Goal: Task Accomplishment & Management: Manage account settings

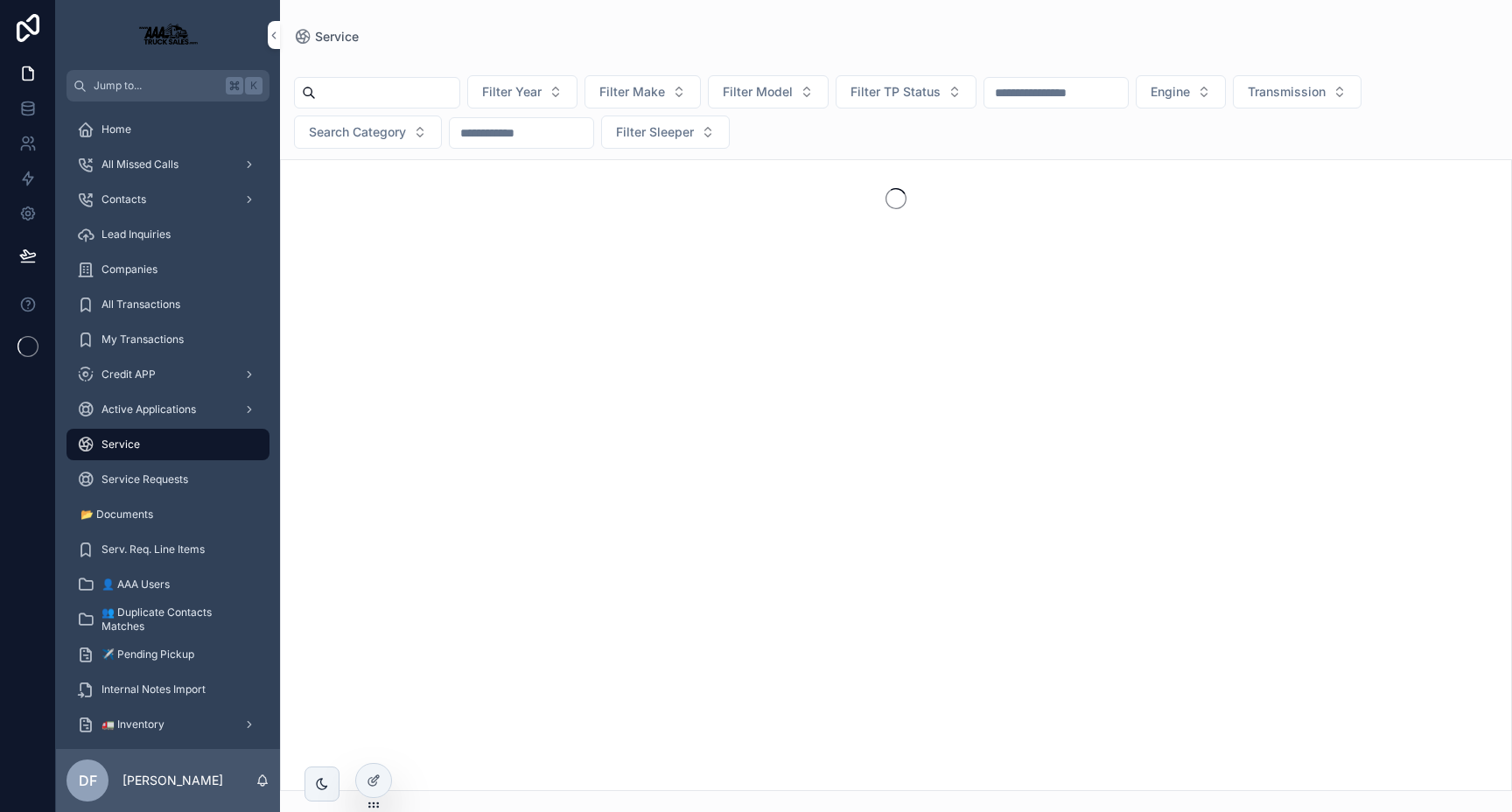
click at [384, 97] on input "scrollable content" at bounding box center [388, 93] width 143 height 24
type input "******"
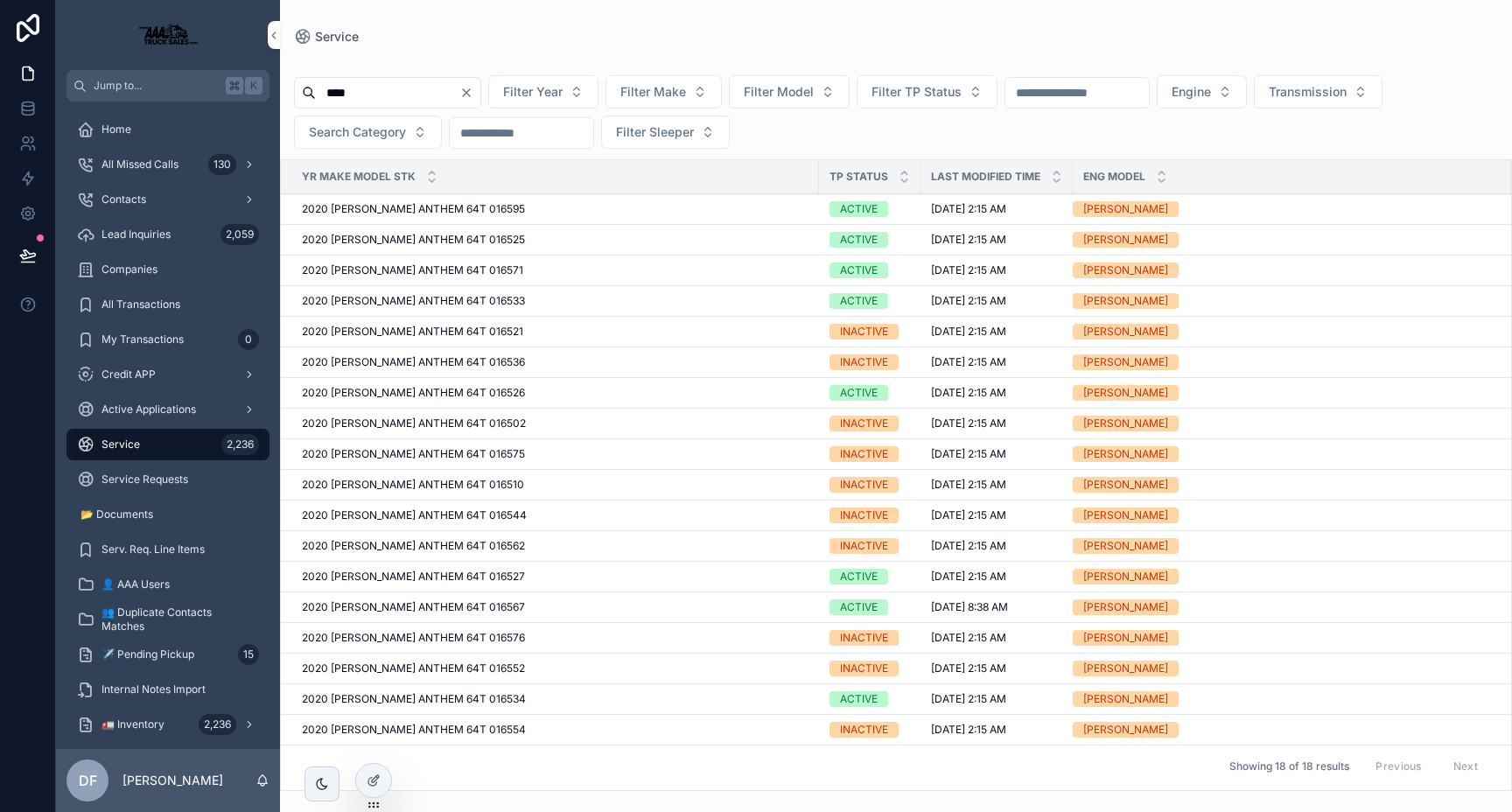
type input "******"
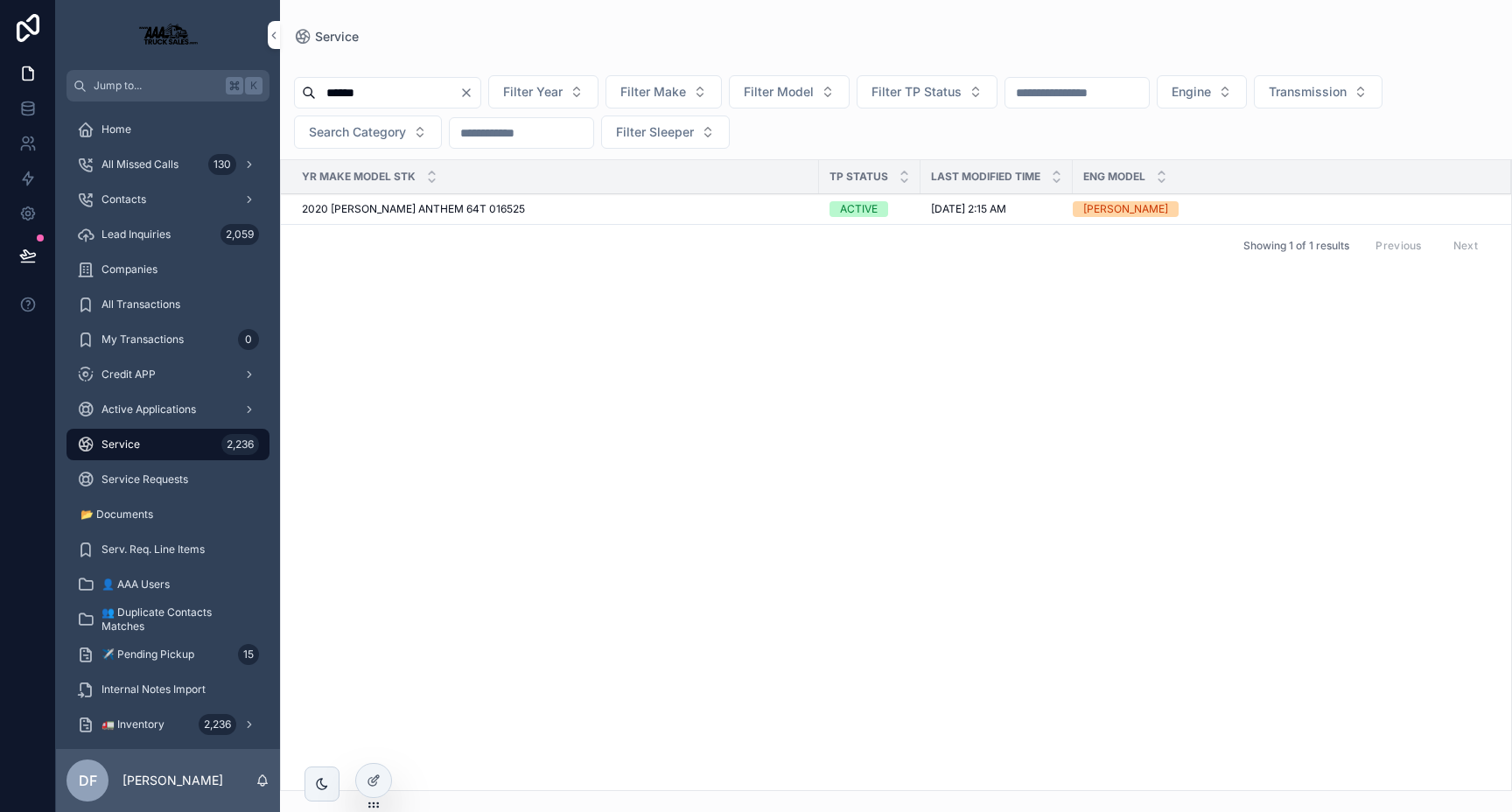
click at [440, 206] on span "2020 [PERSON_NAME] ANTHEM 64T 016525" at bounding box center [413, 209] width 223 height 14
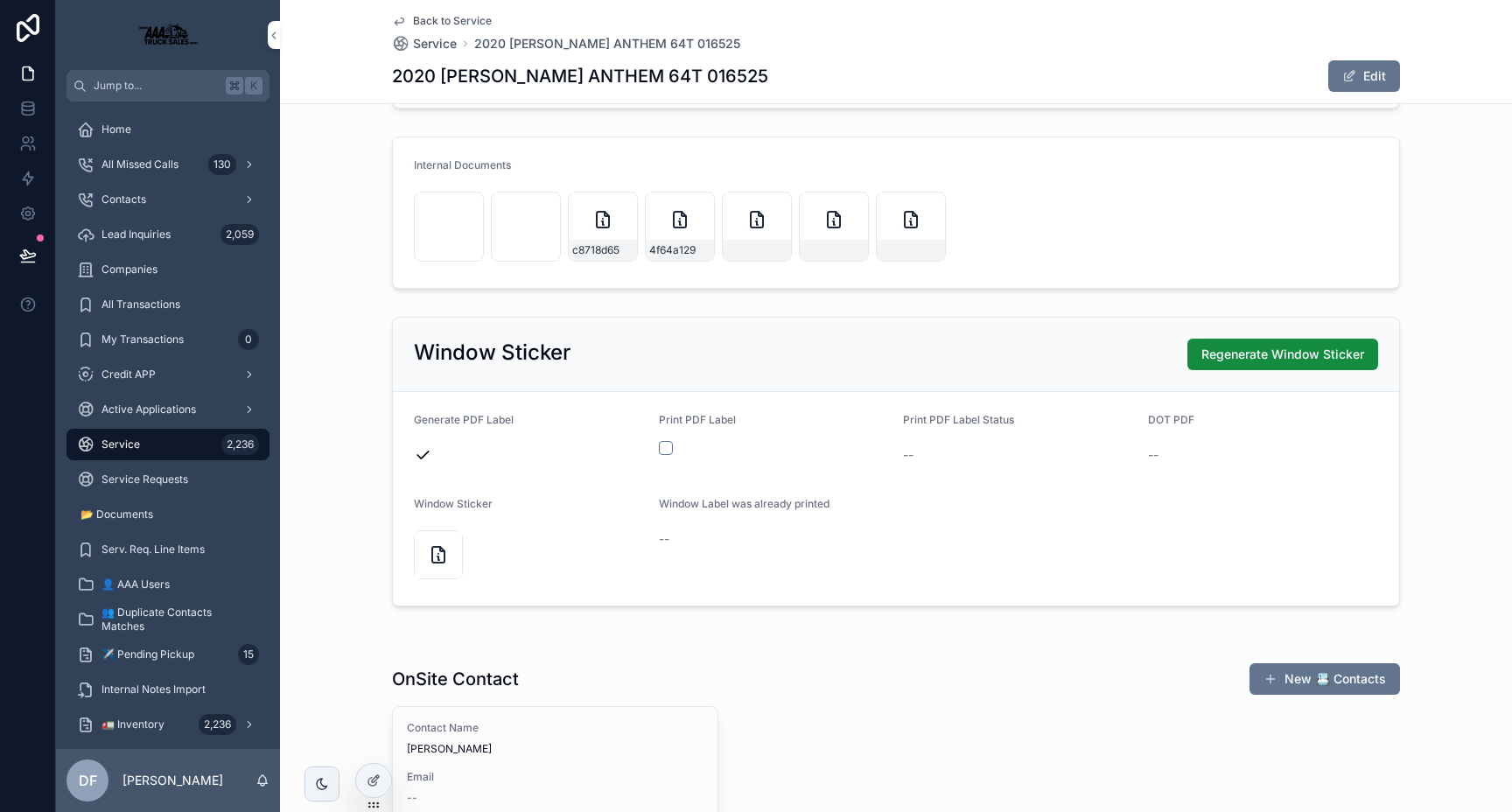
scroll to position [1965, 0]
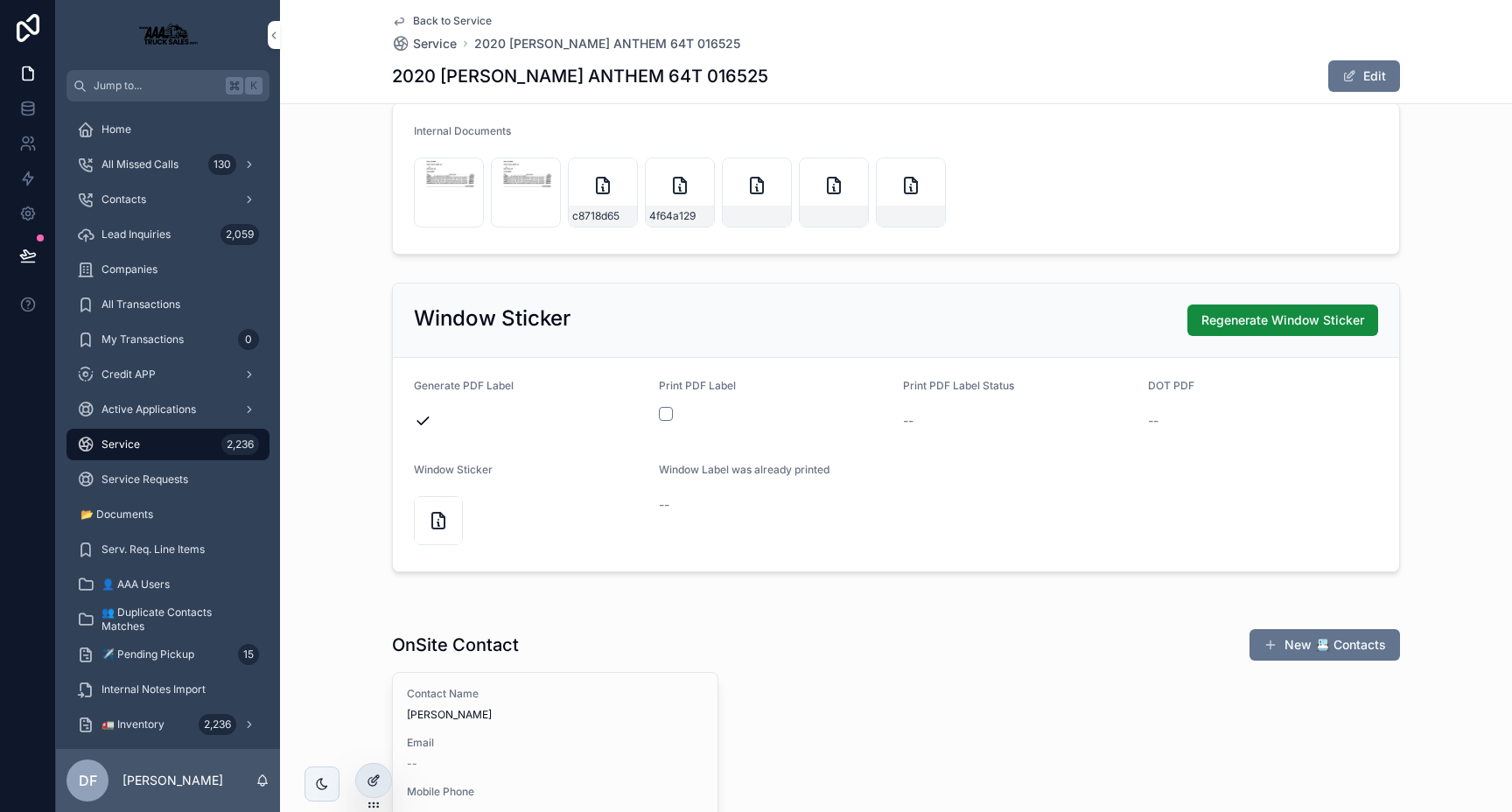
click at [377, 776] on icon at bounding box center [374, 780] width 14 height 14
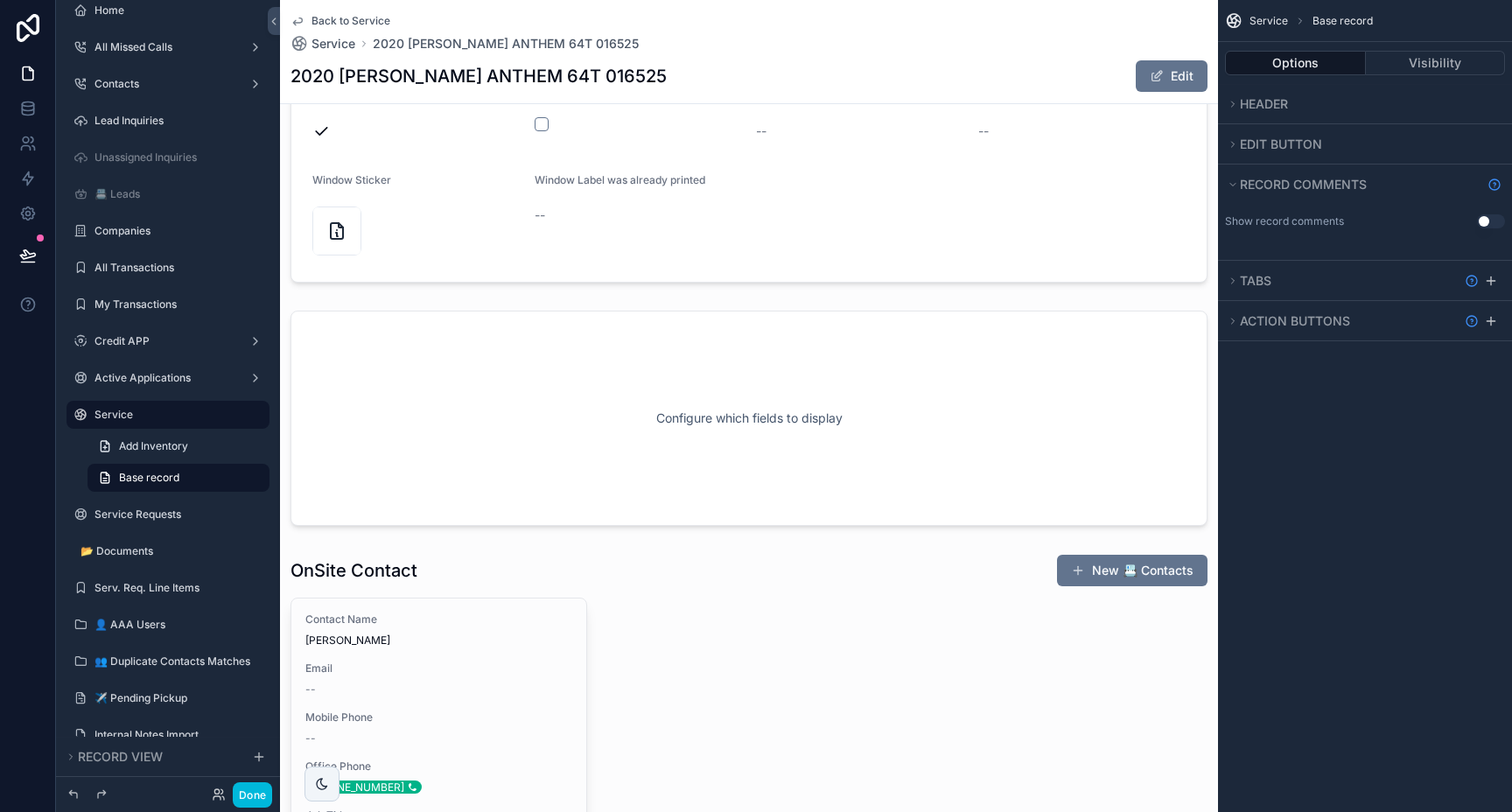
scroll to position [2301, 0]
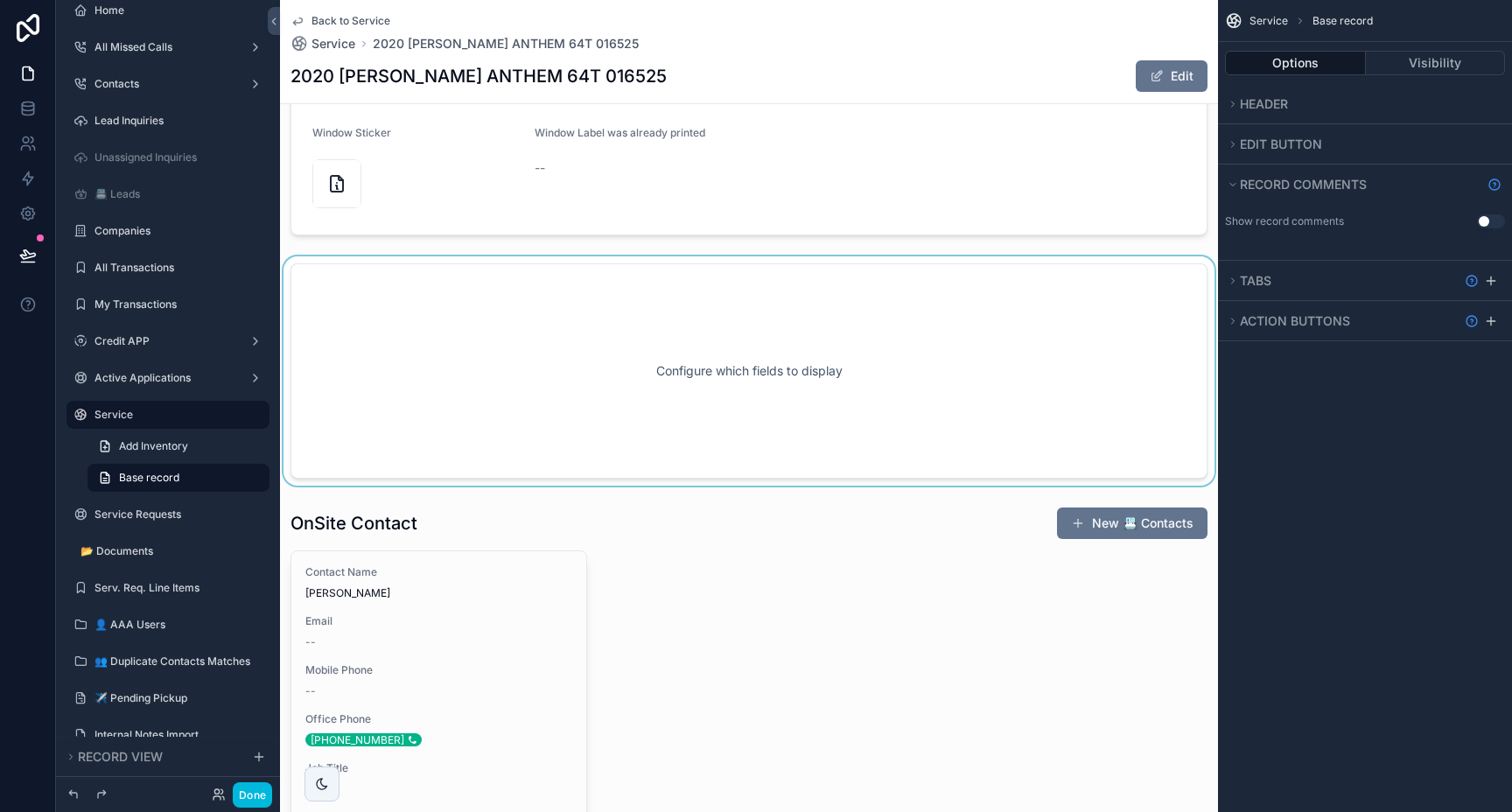
click at [709, 319] on div "scrollable content" at bounding box center [749, 371] width 938 height 230
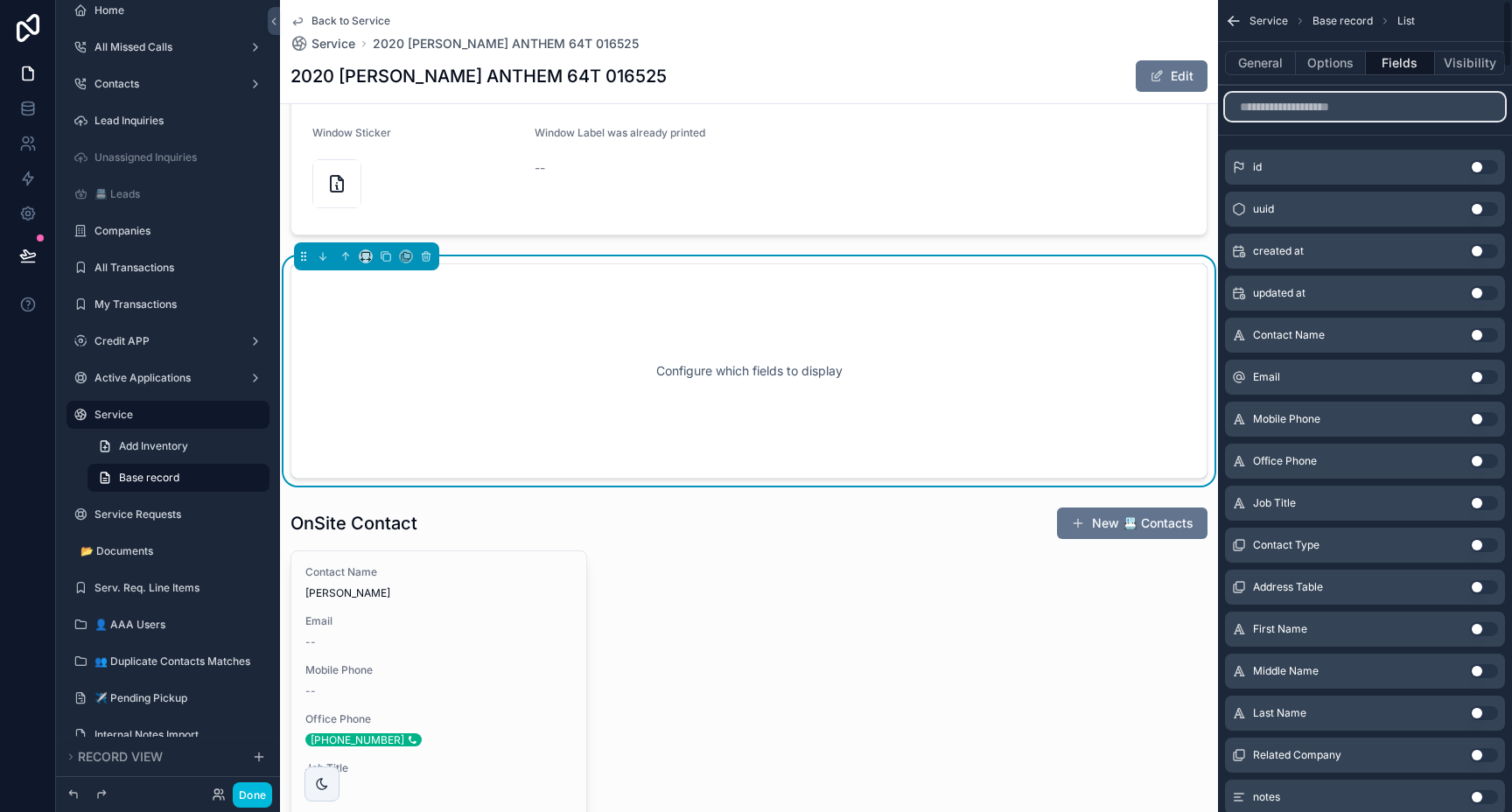
click at [1310, 113] on input "scrollable content" at bounding box center [1365, 107] width 280 height 28
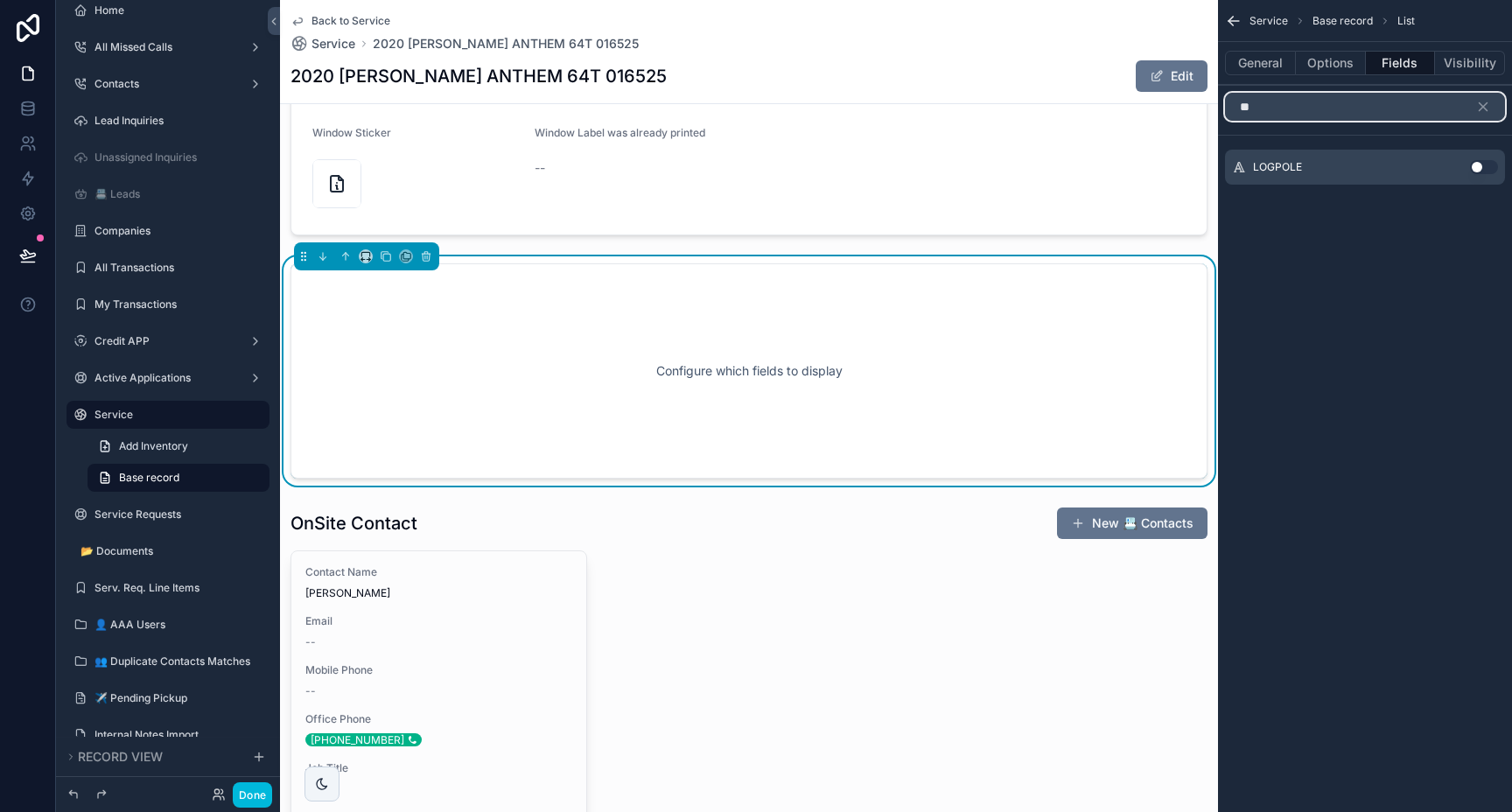
type input "*"
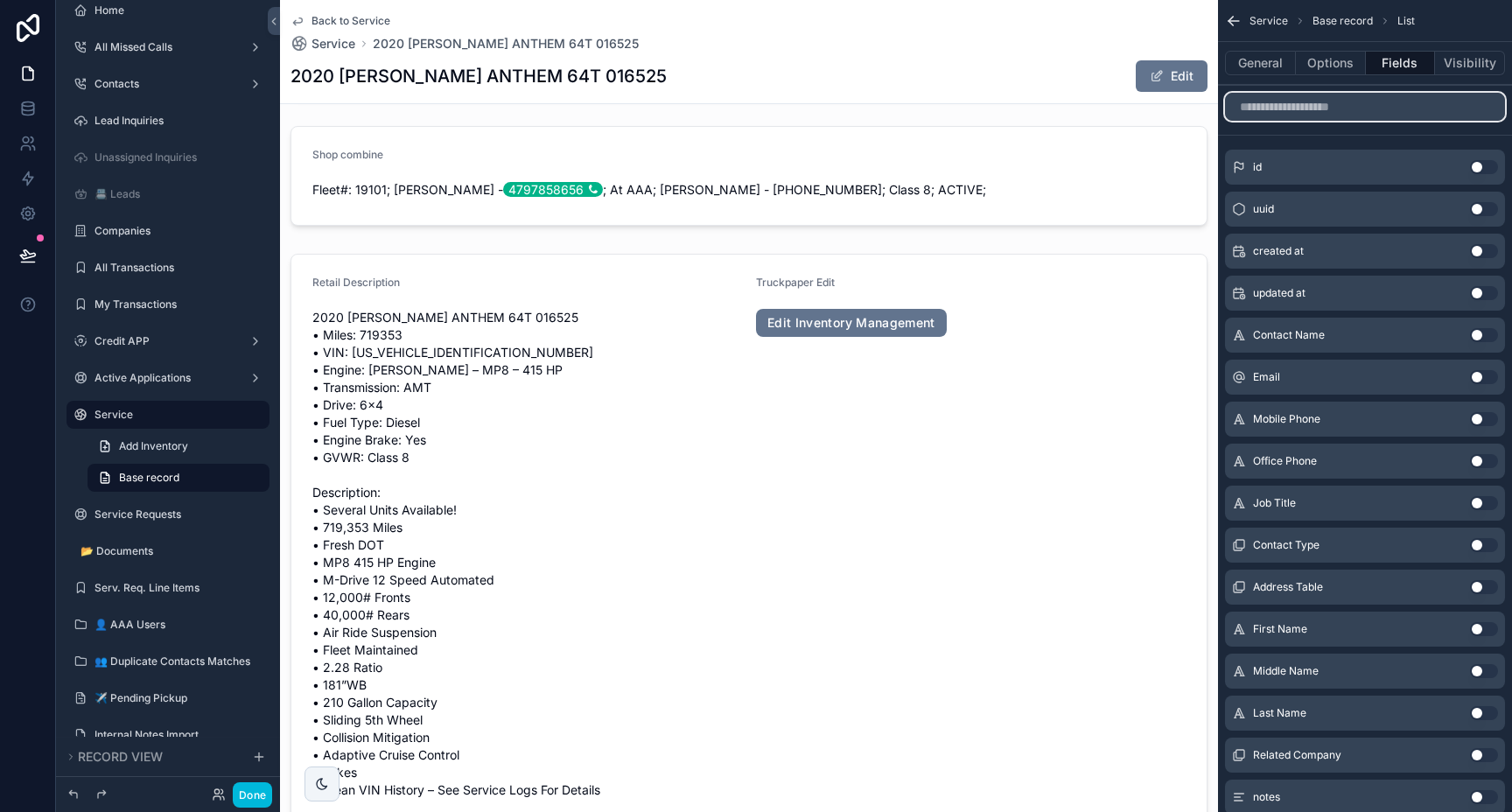
scroll to position [1186, 0]
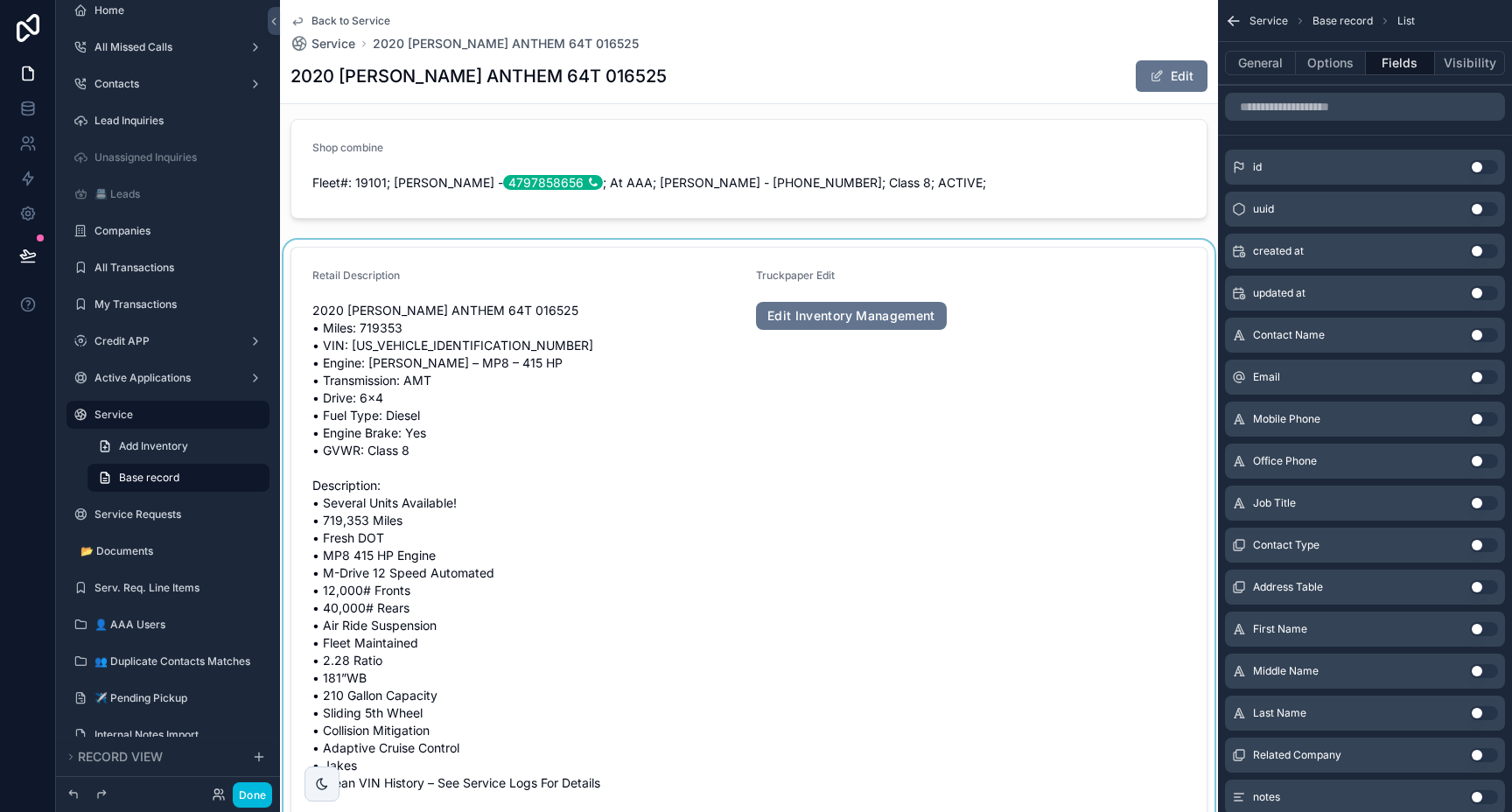
click at [692, 349] on div "scrollable content" at bounding box center [749, 550] width 938 height 621
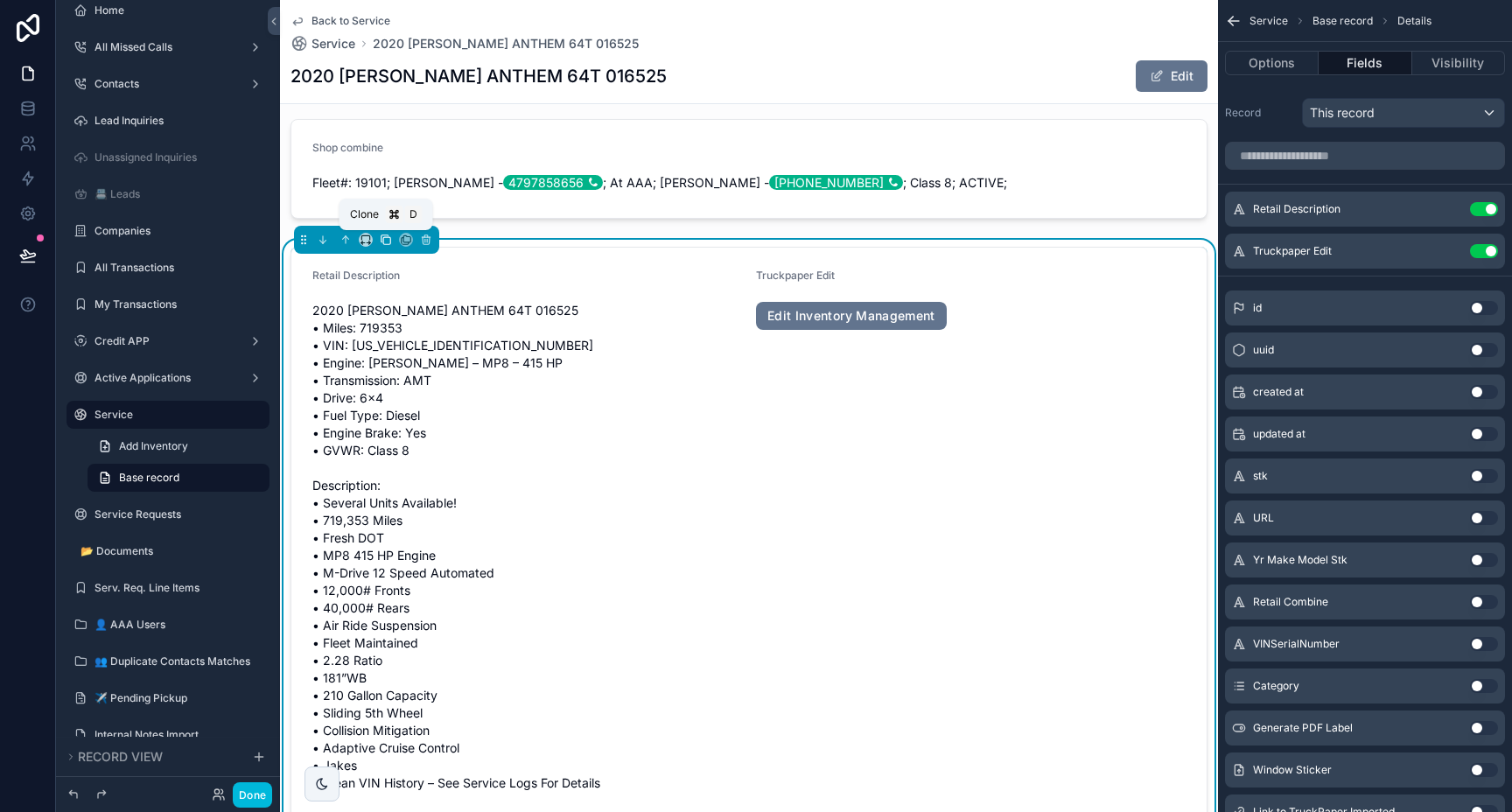
click at [383, 243] on icon "scrollable content" at bounding box center [386, 240] width 7 height 7
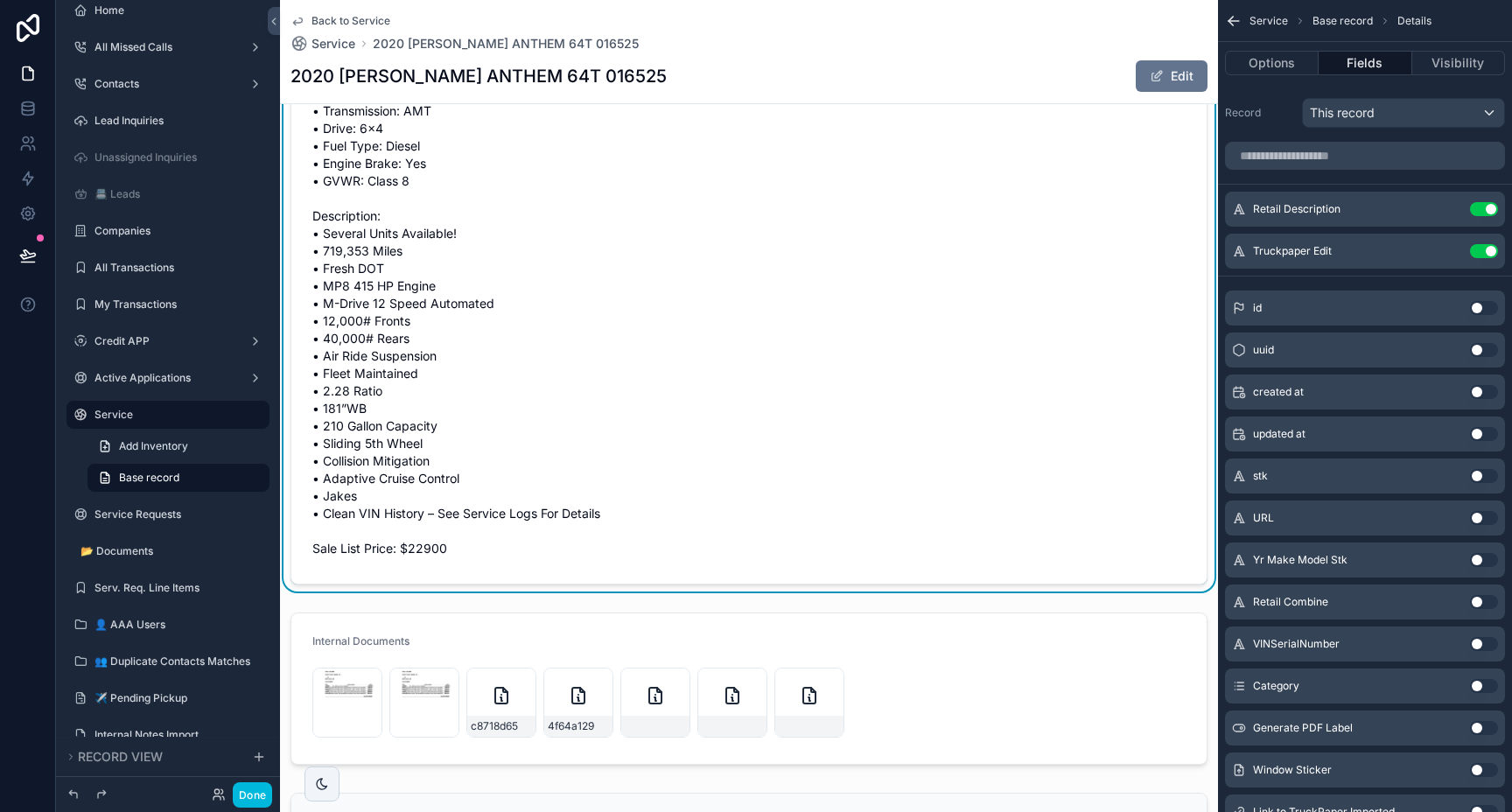
scroll to position [2089, 0]
click at [702, 329] on span "2020 [PERSON_NAME] ANTHEM 64T 016525 • Miles: 719353 • VIN: [US_VEHICLE_IDENTIF…" at bounding box center [527, 295] width 429 height 525
click at [724, 280] on span "2020 [PERSON_NAME] ANTHEM 64T 016525 • Miles: 719353 • VIN: [US_VEHICLE_IDENTIF…" at bounding box center [527, 295] width 429 height 525
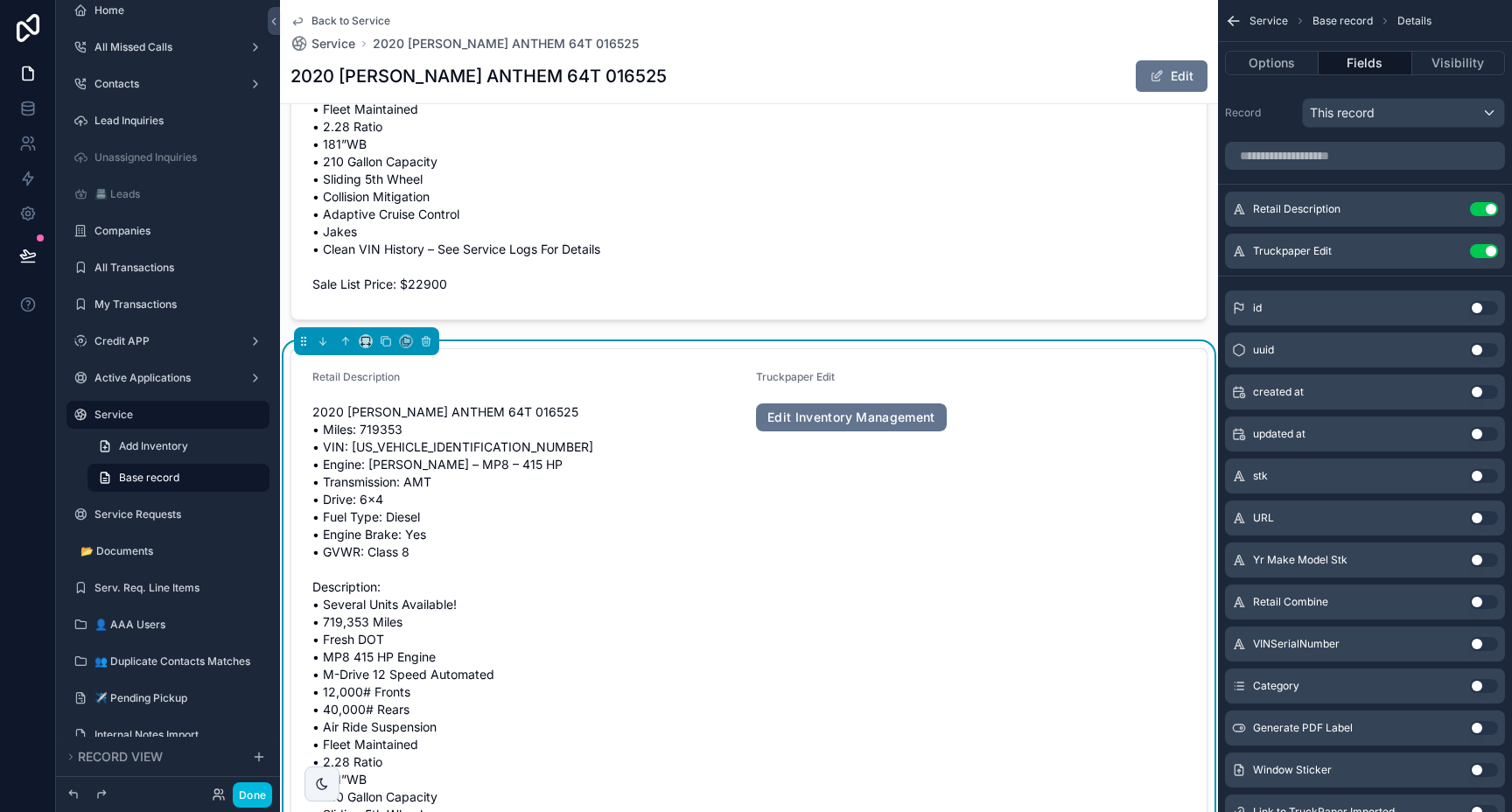
scroll to position [1703, 0]
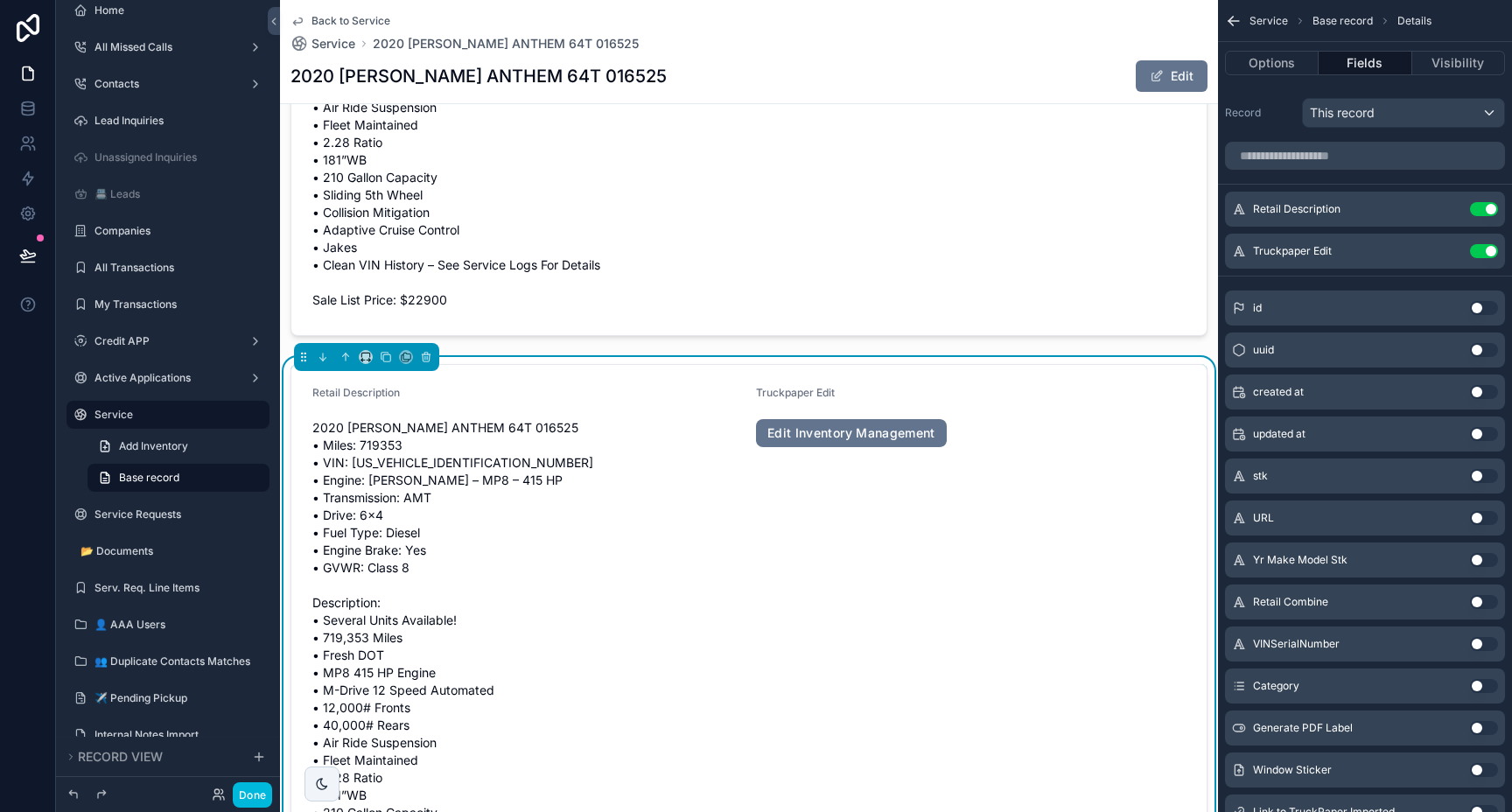
click at [1493, 257] on div "Use setting" at bounding box center [1484, 250] width 28 height 14
click at [1478, 243] on div "Truckpaper Edit Use setting" at bounding box center [1365, 250] width 280 height 35
click at [1480, 251] on button "Use setting" at bounding box center [1484, 250] width 28 height 14
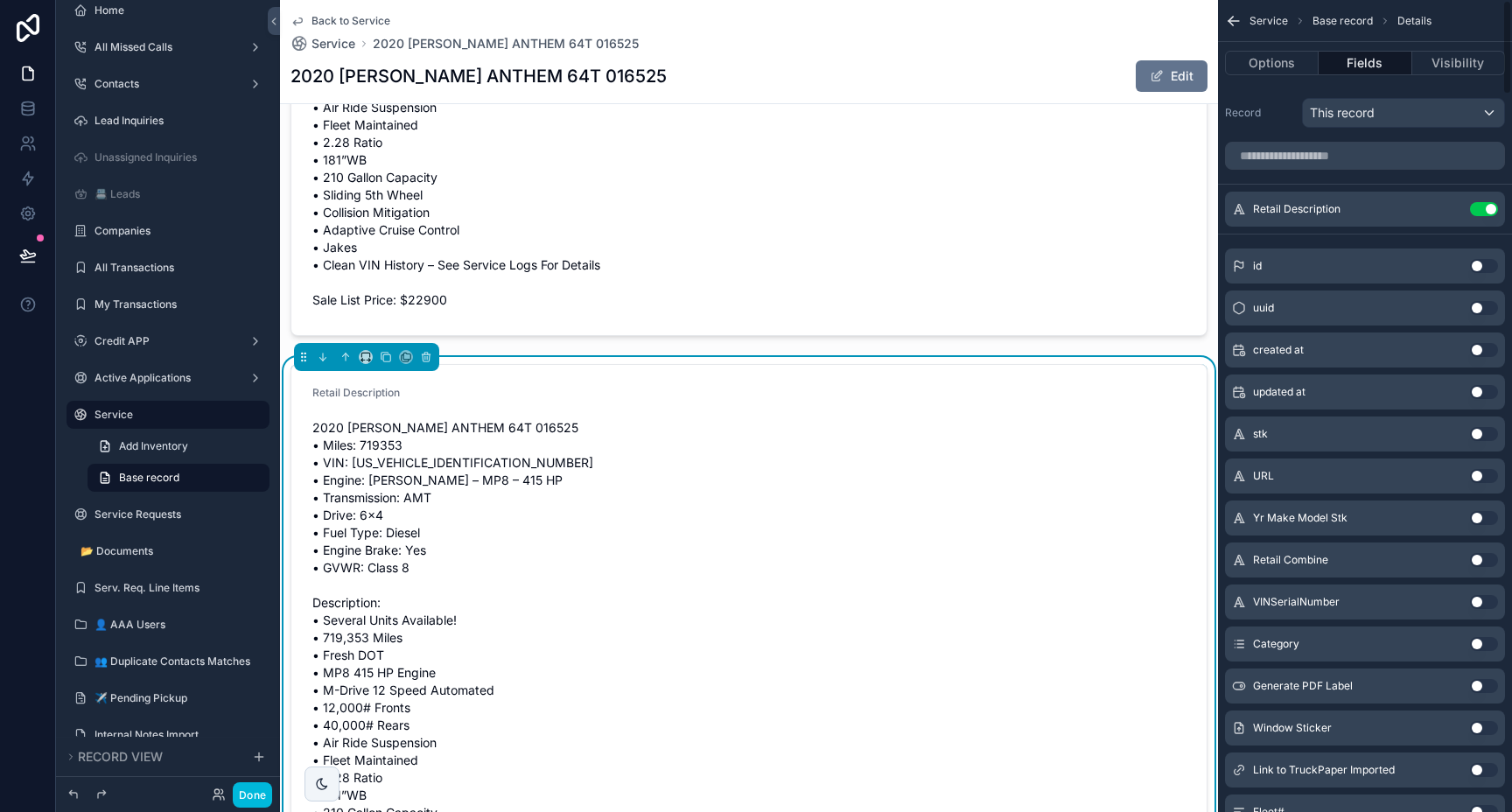
click at [1486, 212] on button "Use setting" at bounding box center [1484, 209] width 28 height 14
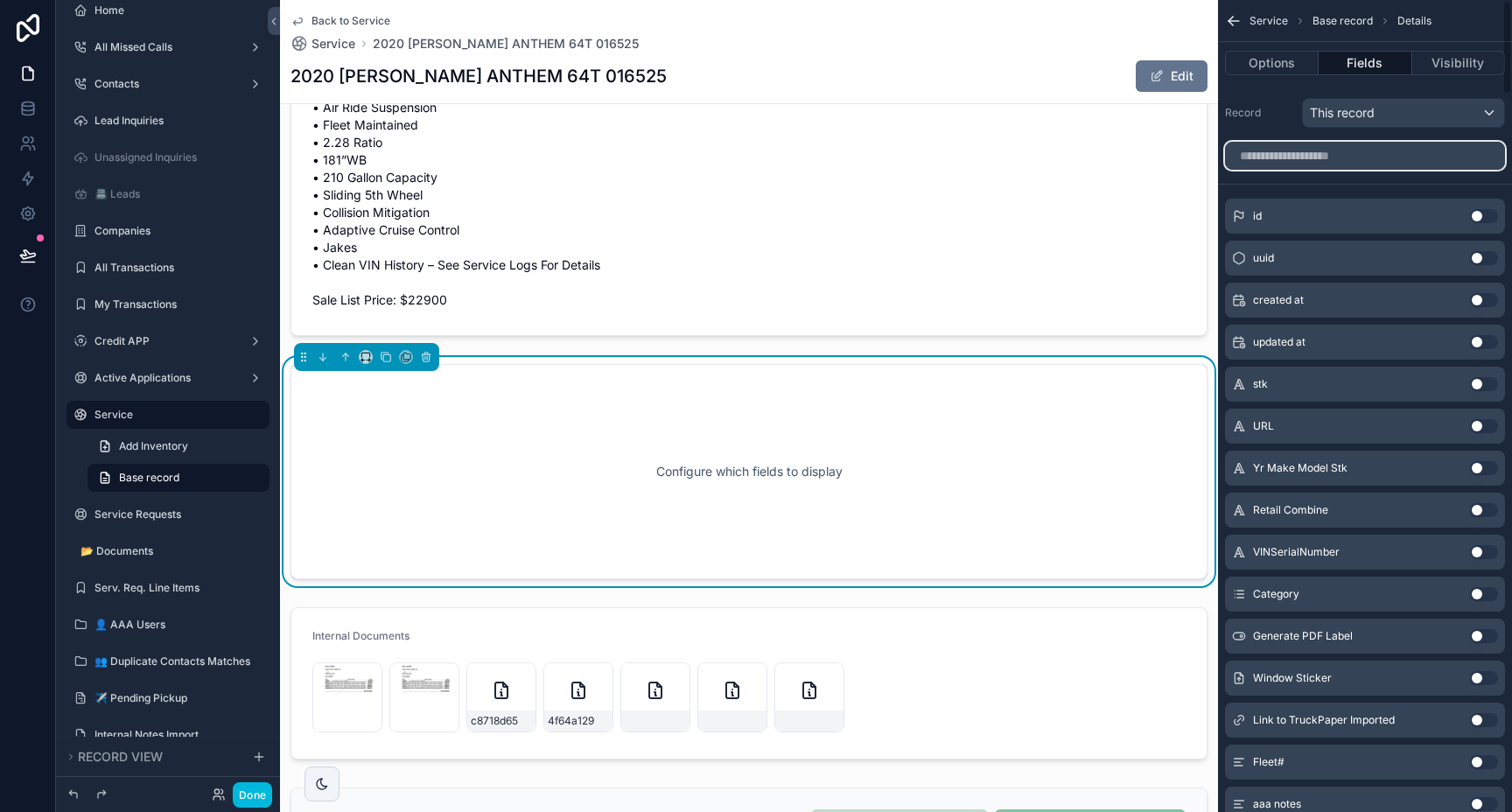
click at [1422, 161] on input "scrollable content" at bounding box center [1365, 156] width 280 height 28
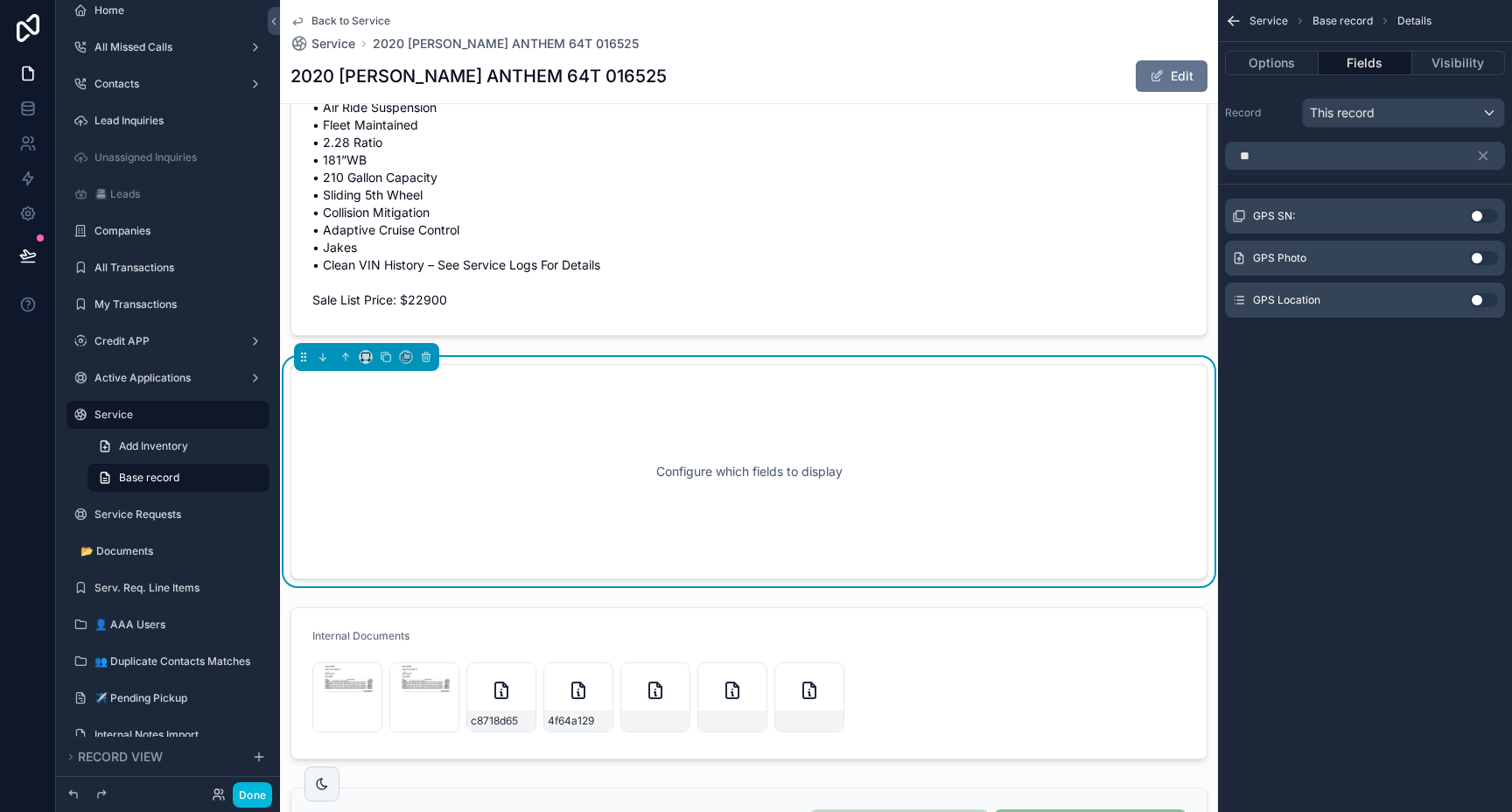
click at [1479, 216] on button "Use setting" at bounding box center [1484, 215] width 28 height 14
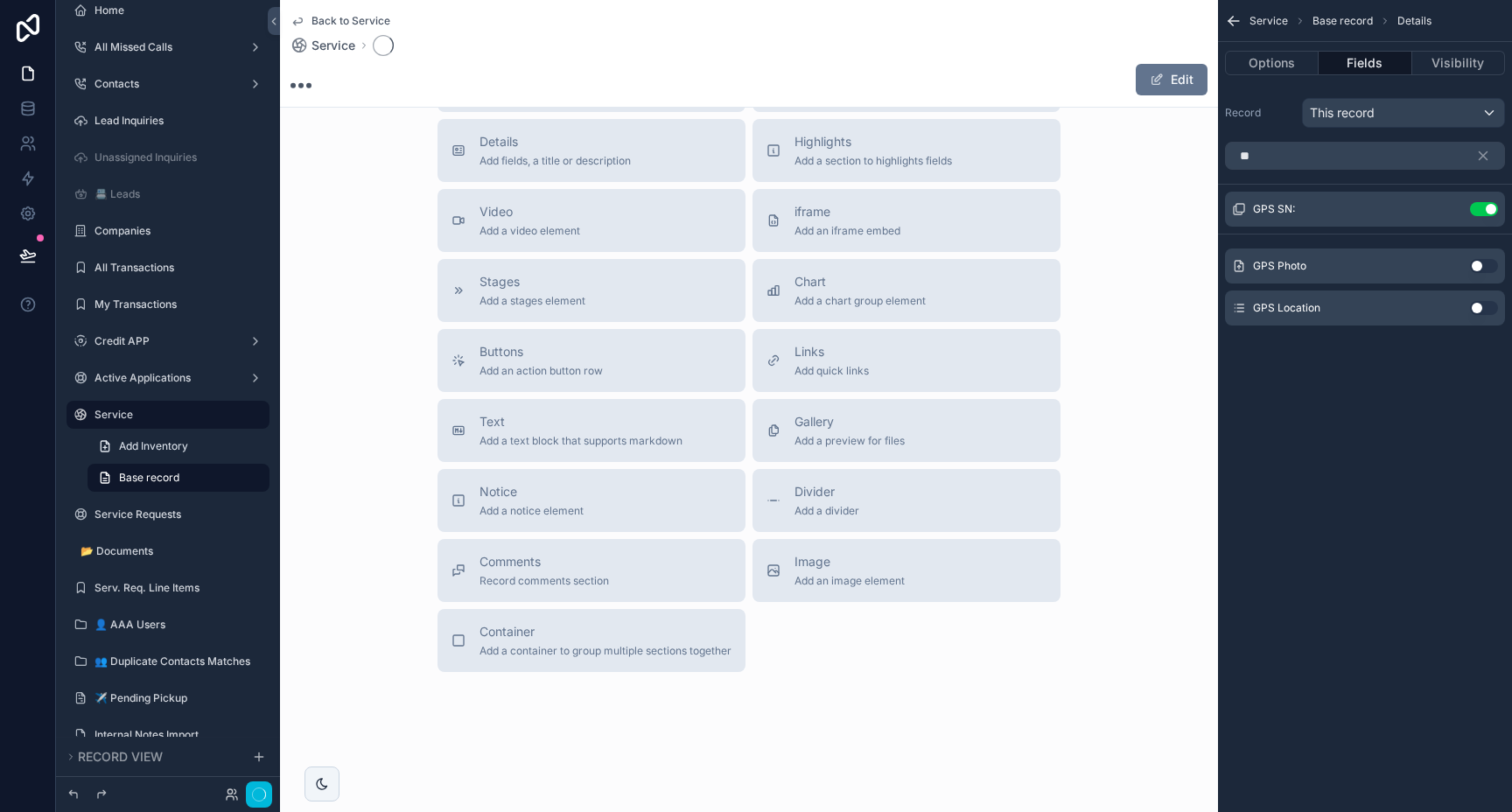
scroll to position [384, 0]
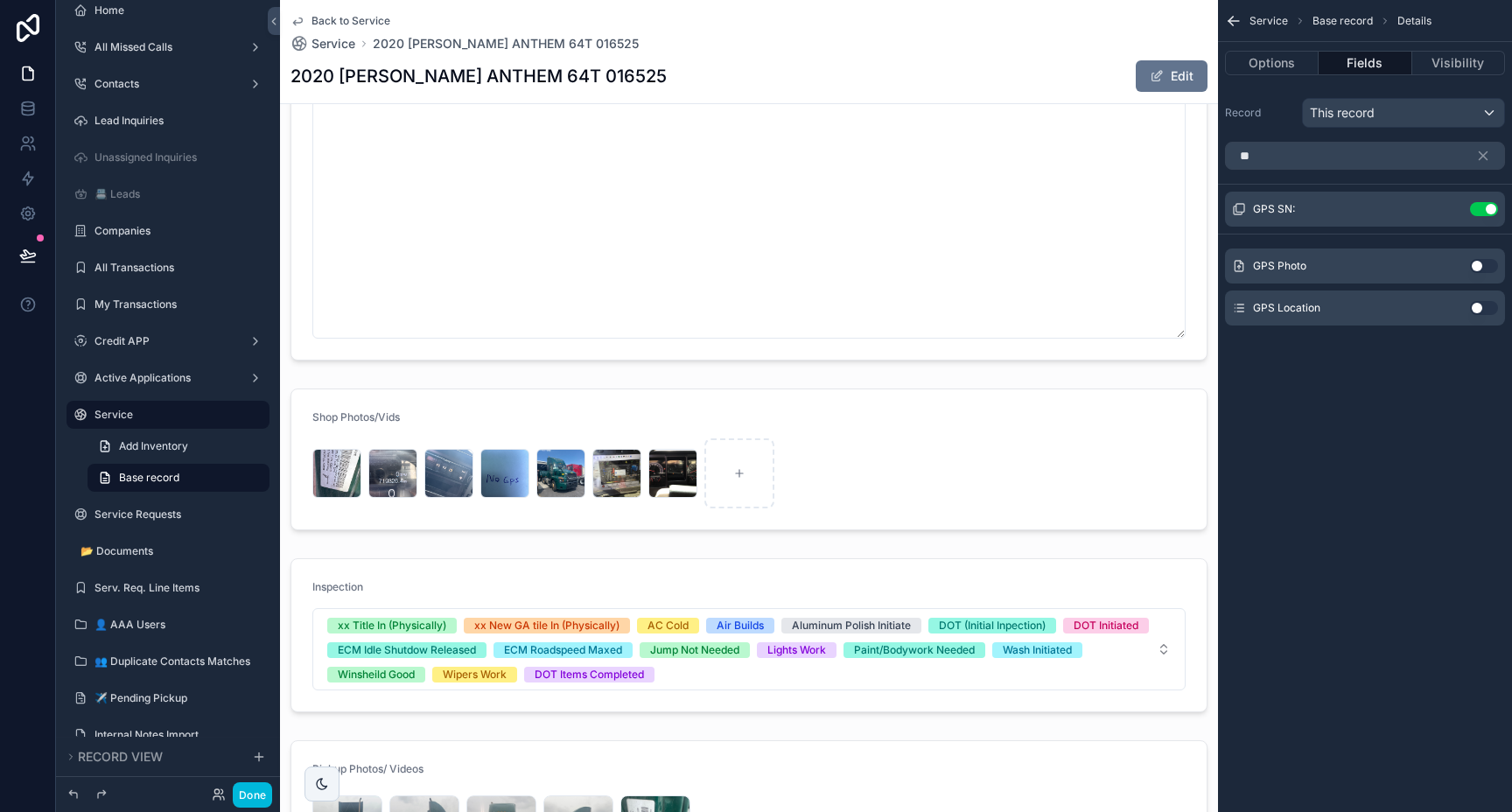
click at [1476, 264] on button "Use setting" at bounding box center [1484, 265] width 28 height 14
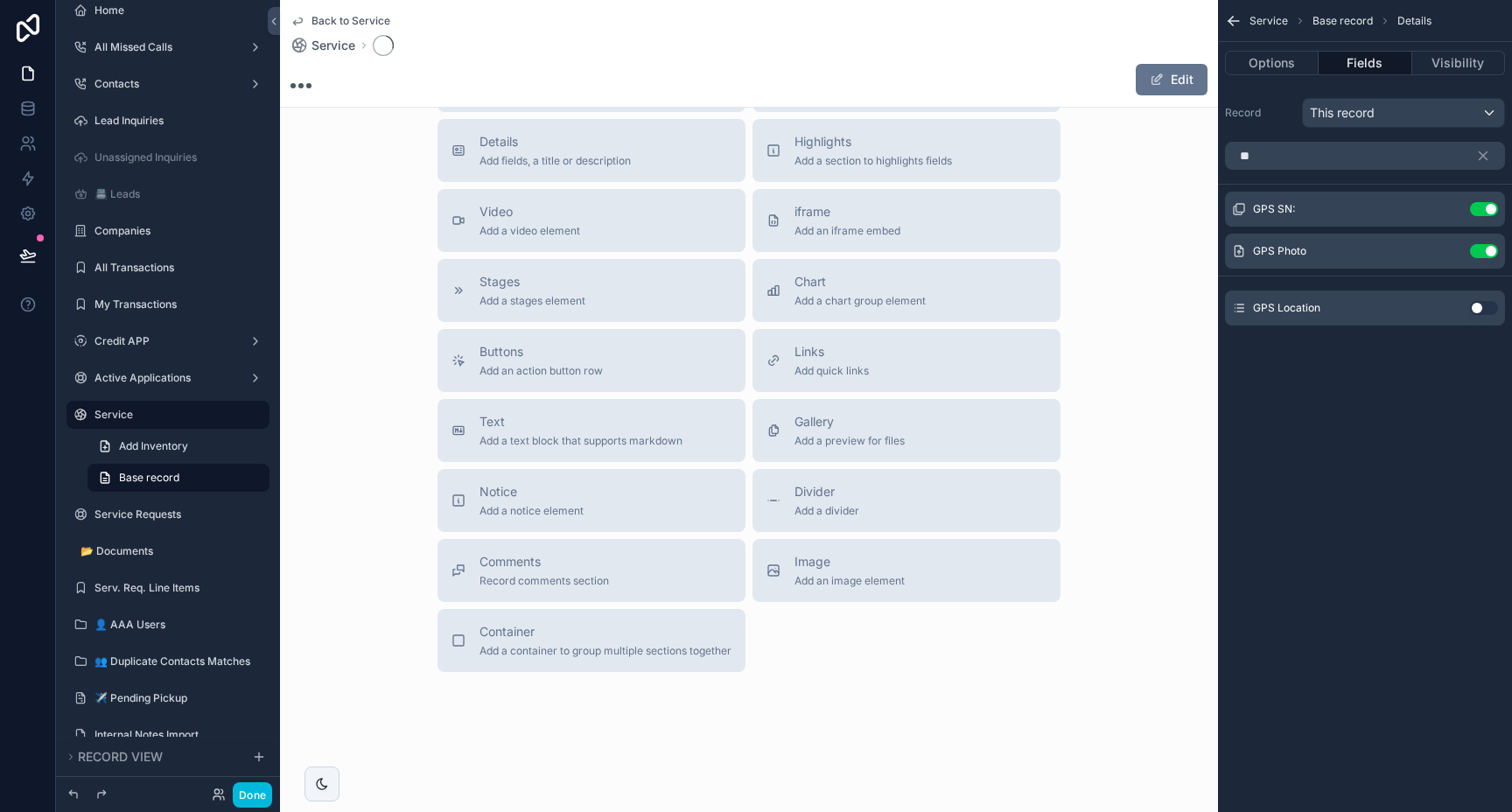
click at [1478, 308] on button "Use setting" at bounding box center [1484, 308] width 28 height 14
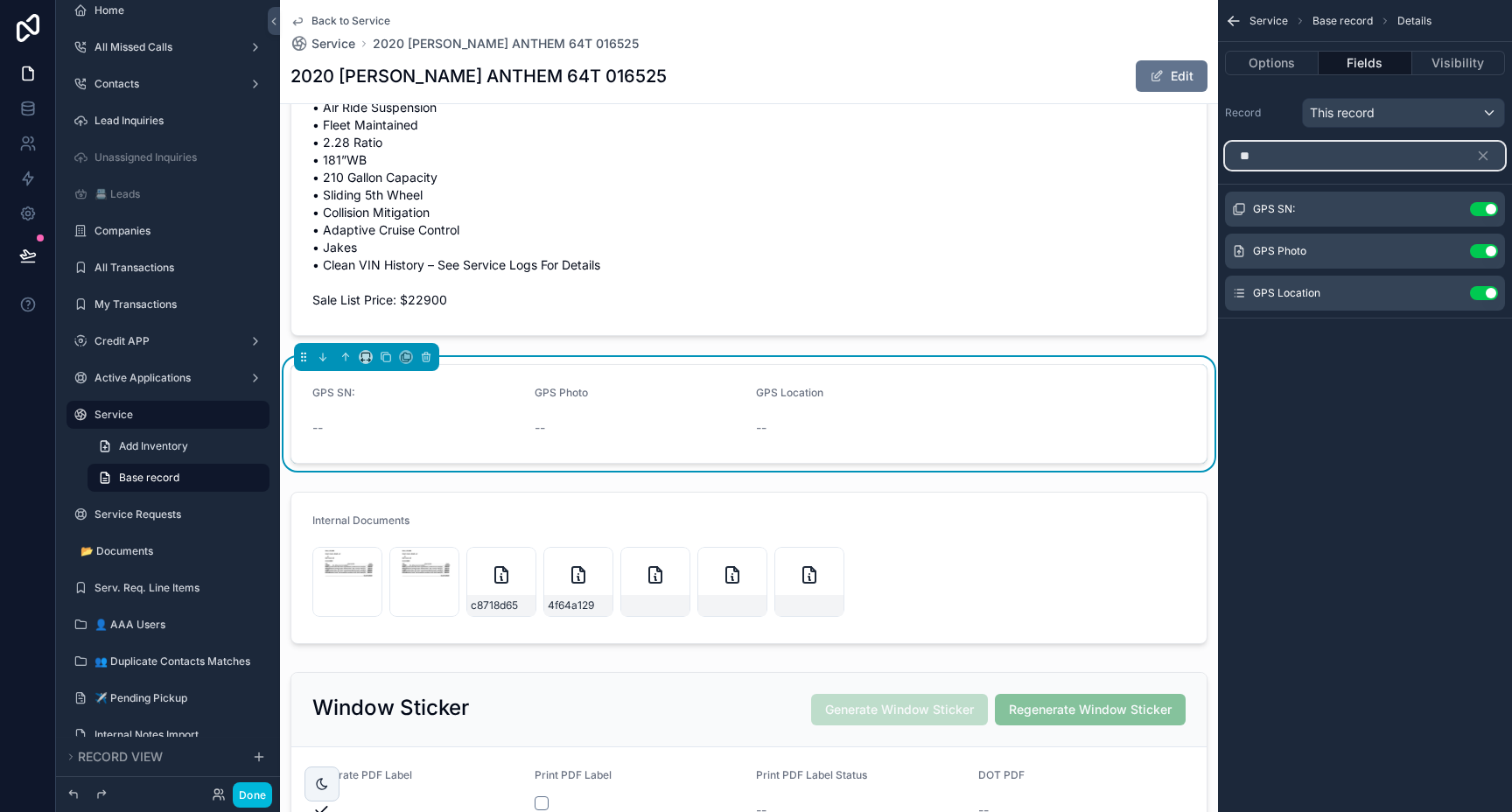
click at [1374, 148] on input "**" at bounding box center [1365, 156] width 280 height 28
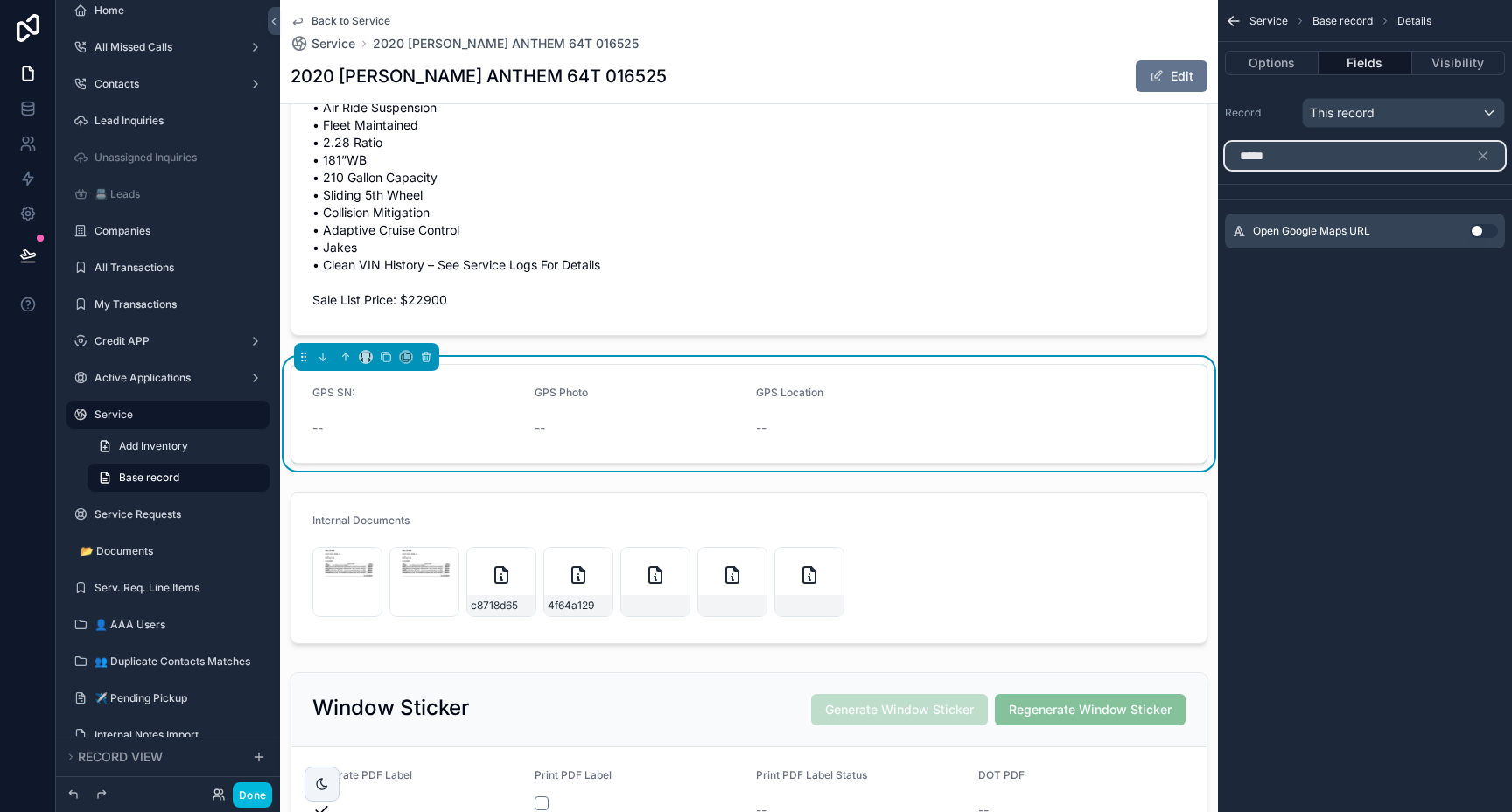
type input "*****"
click at [1474, 231] on button "Use setting" at bounding box center [1484, 231] width 28 height 14
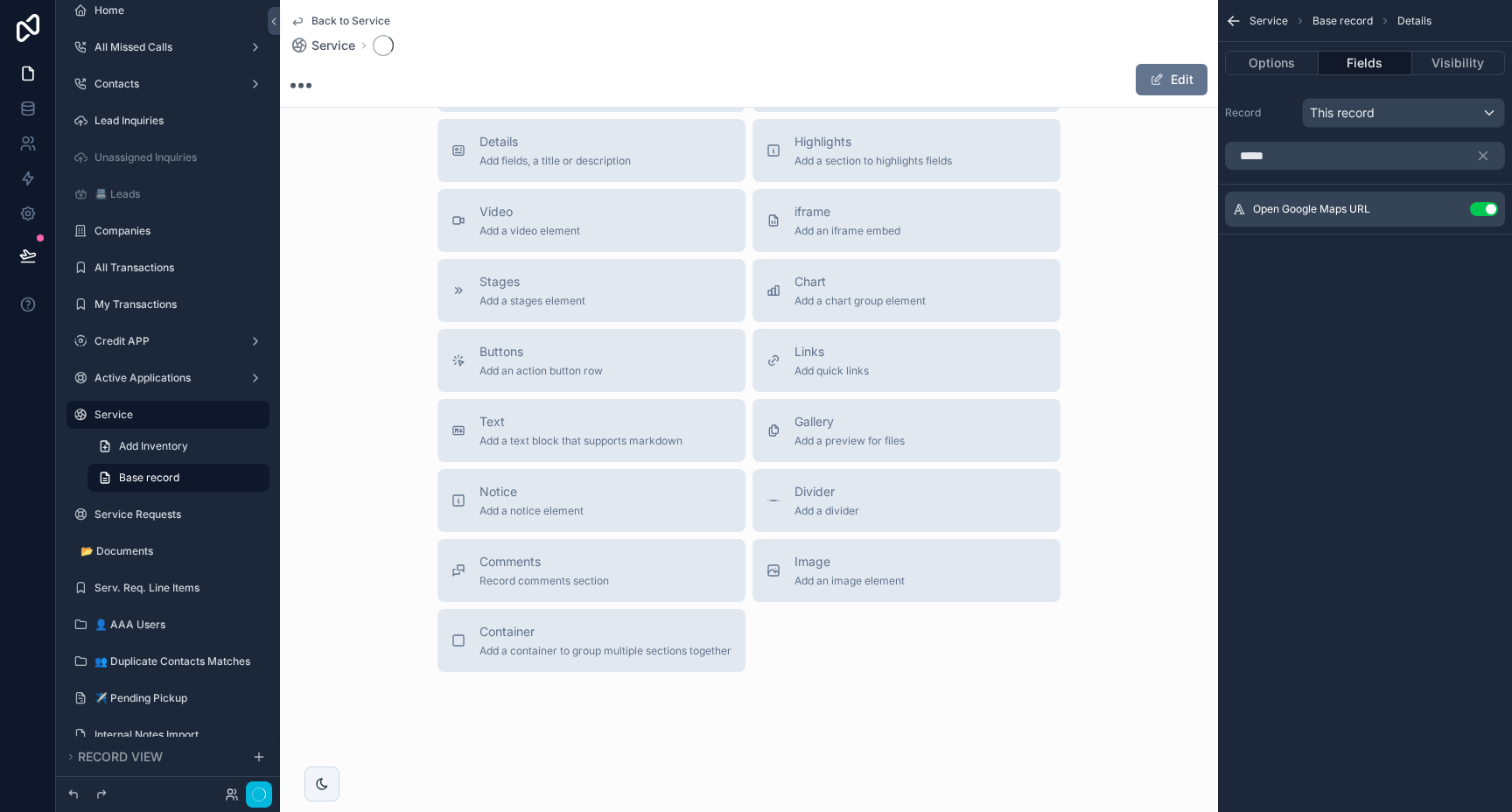
scroll to position [384, 0]
drag, startPoint x: 1306, startPoint y: 329, endPoint x: 1285, endPoint y: 329, distance: 21.0
click at [1297, 329] on div "Service Base record Details Options Fields Visibility Record This record ***** …" at bounding box center [1364, 406] width 294 height 812
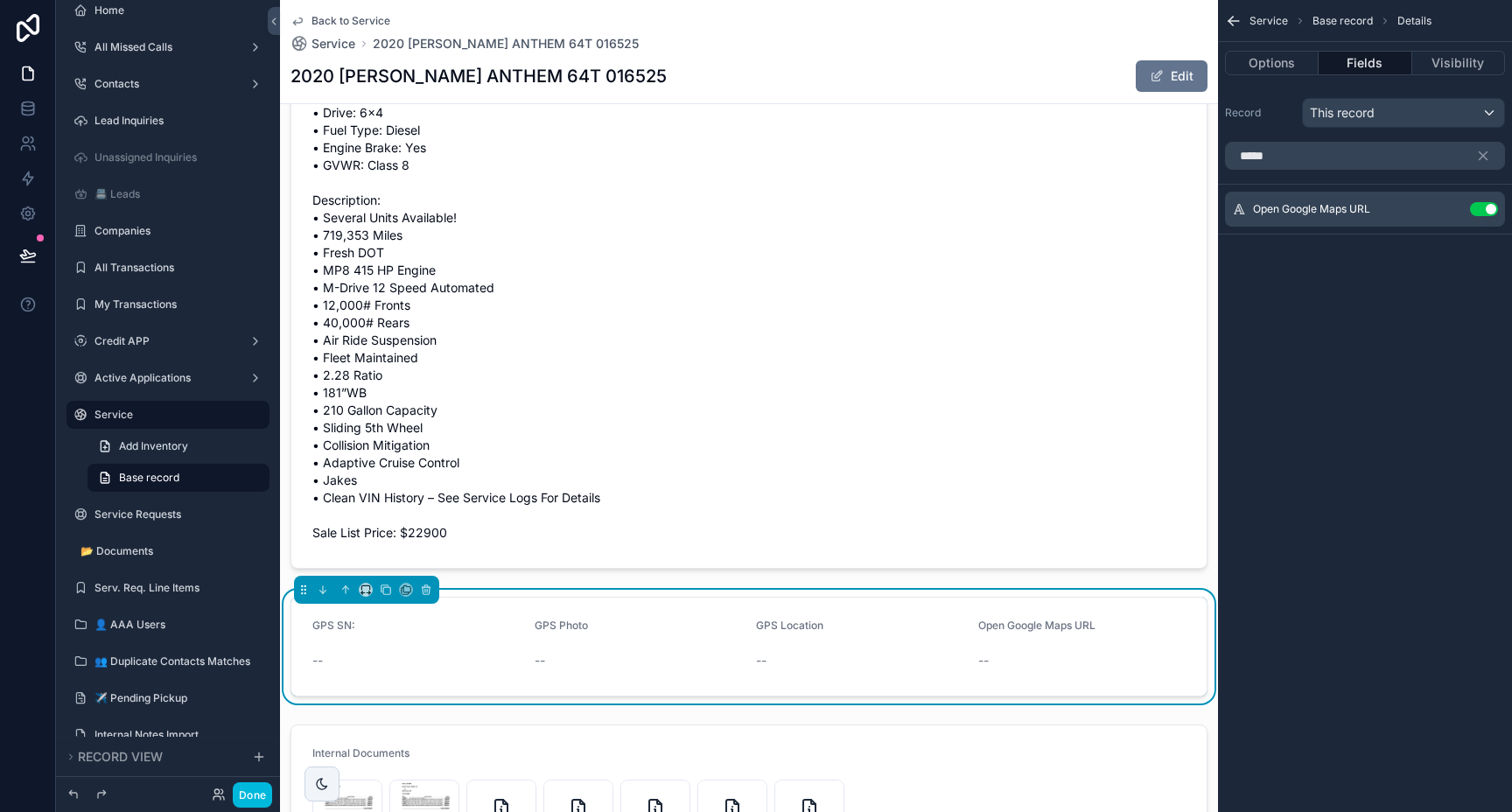
scroll to position [1467, 0]
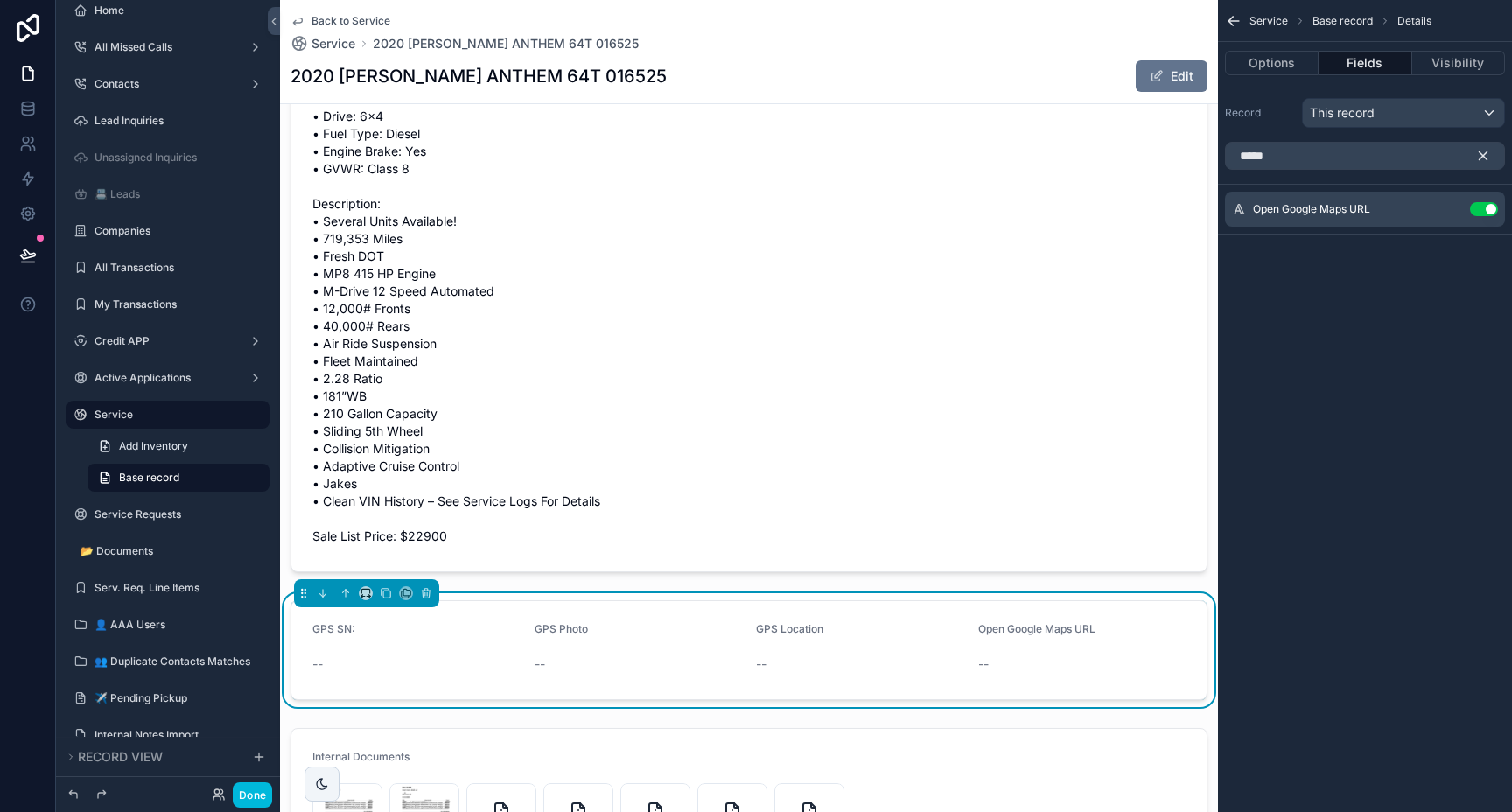
click at [1491, 158] on button "scrollable content" at bounding box center [1489, 156] width 30 height 28
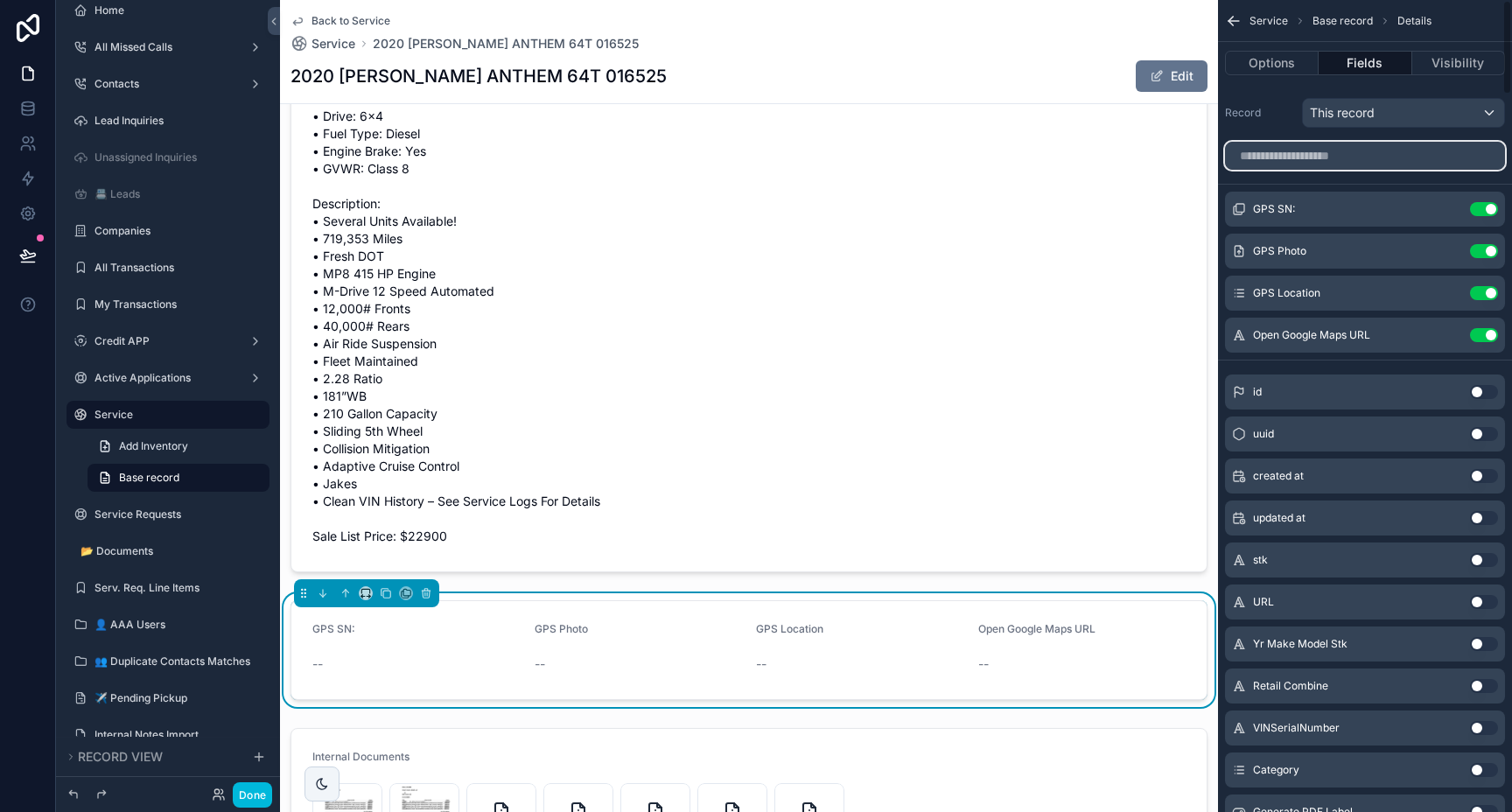
click at [1429, 155] on input "scrollable content" at bounding box center [1365, 156] width 280 height 28
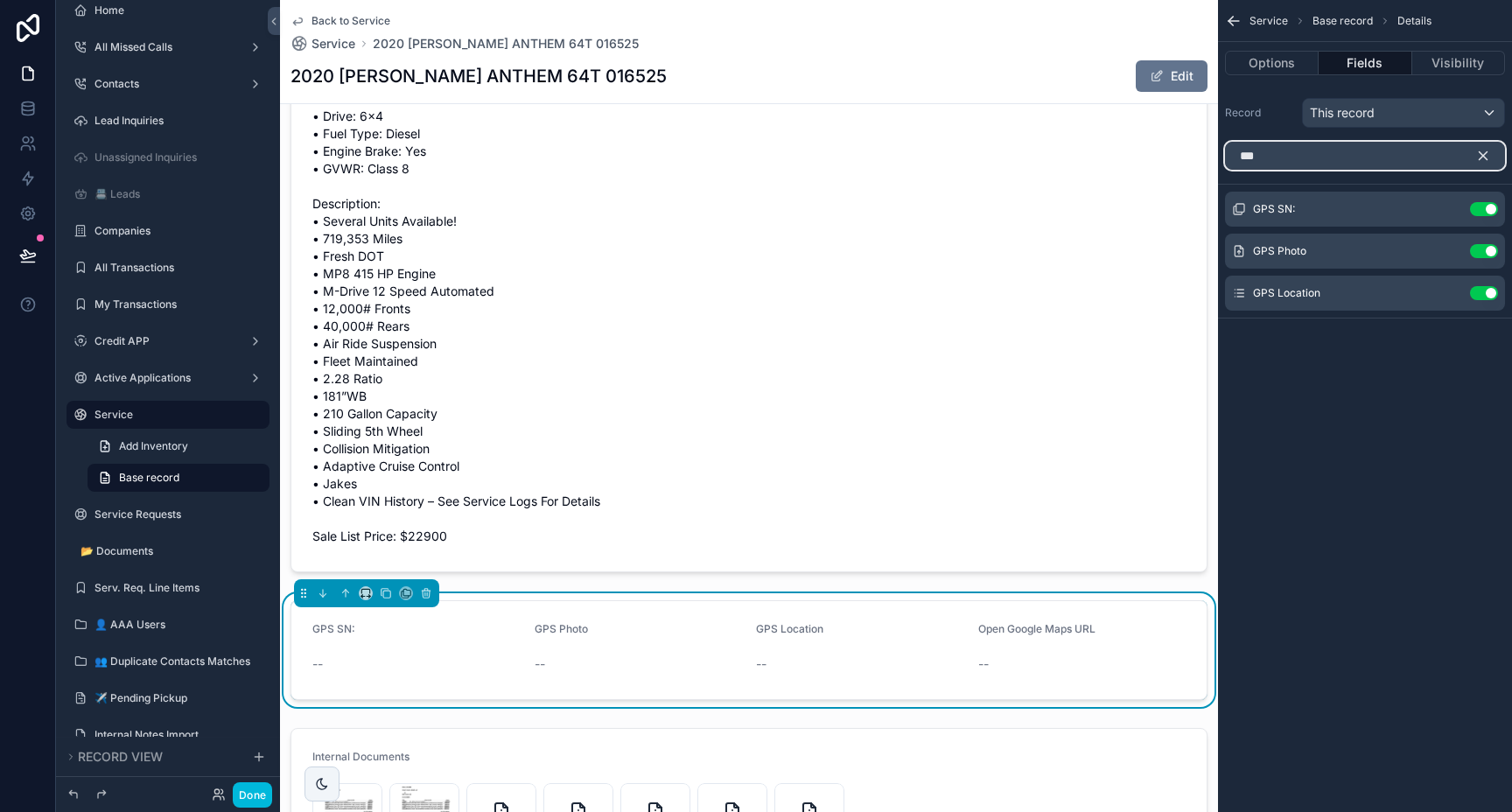
type input "***"
click at [1487, 152] on icon "scrollable content" at bounding box center [1483, 156] width 8 height 8
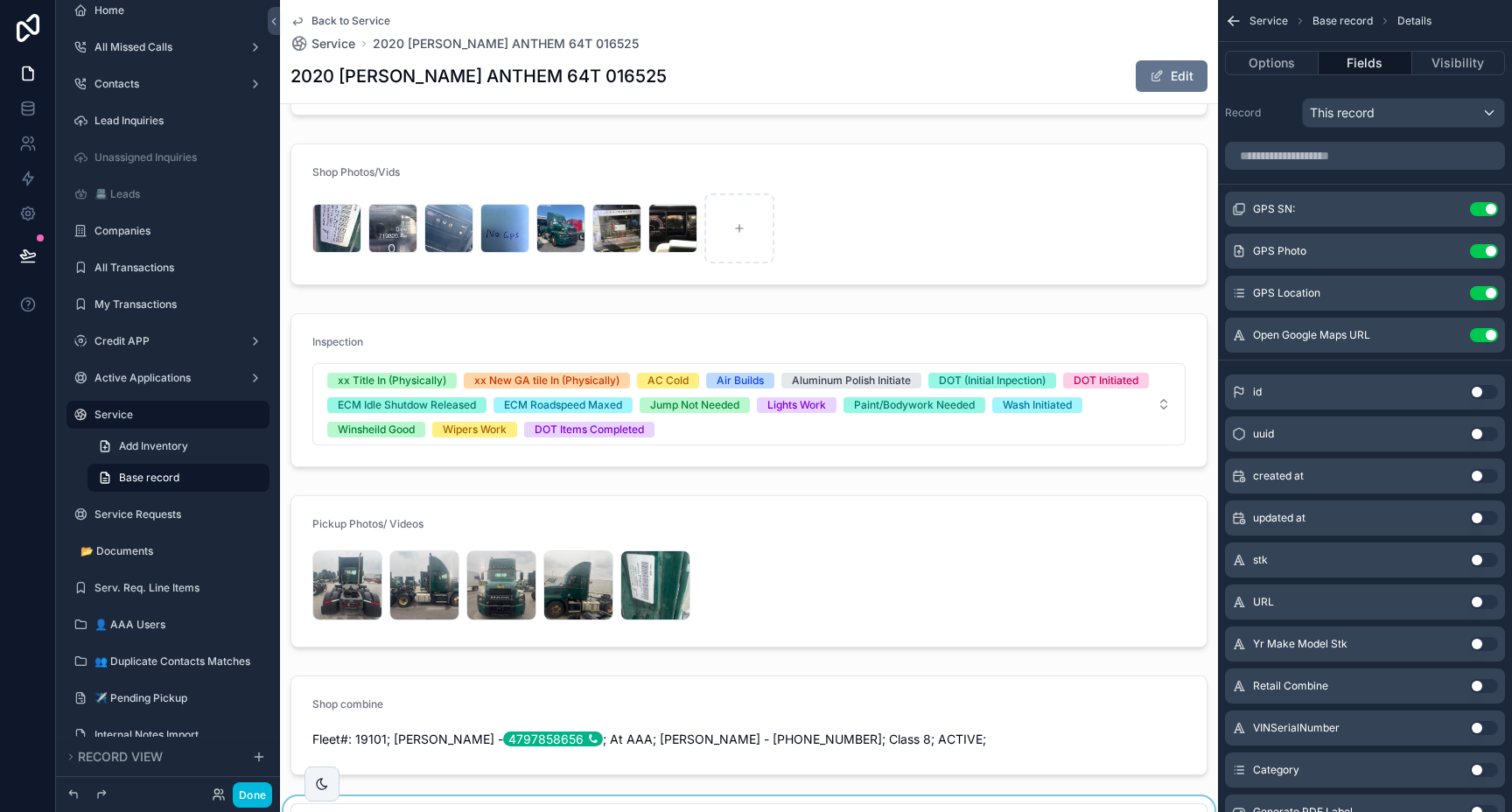
scroll to position [0, 0]
